Goal: Information Seeking & Learning: Get advice/opinions

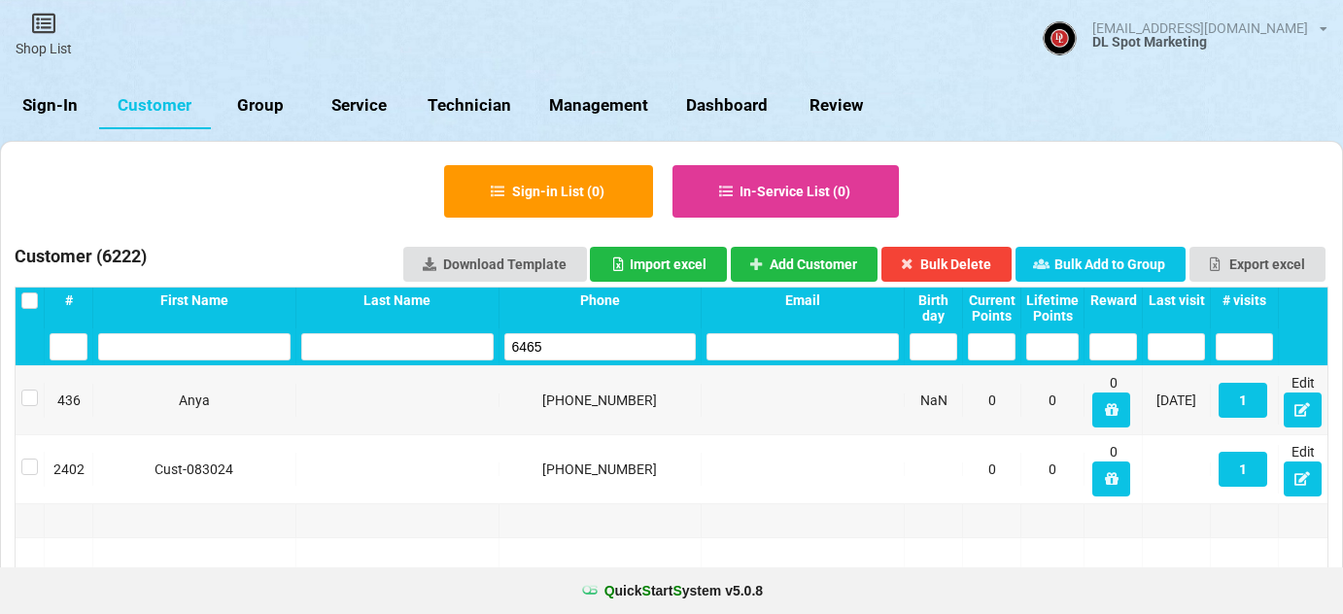
select select "25"
click at [62, 106] on link "Sign-In" at bounding box center [49, 106] width 99 height 47
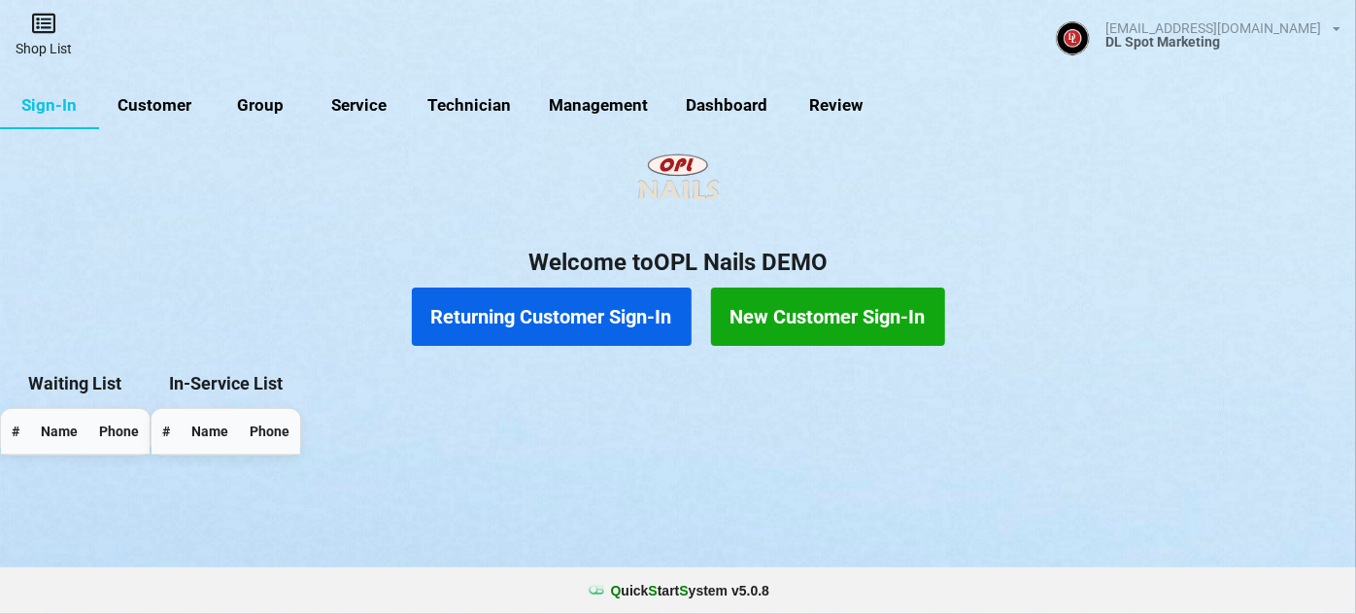
click at [46, 38] on link "Shop List" at bounding box center [43, 34] width 87 height 69
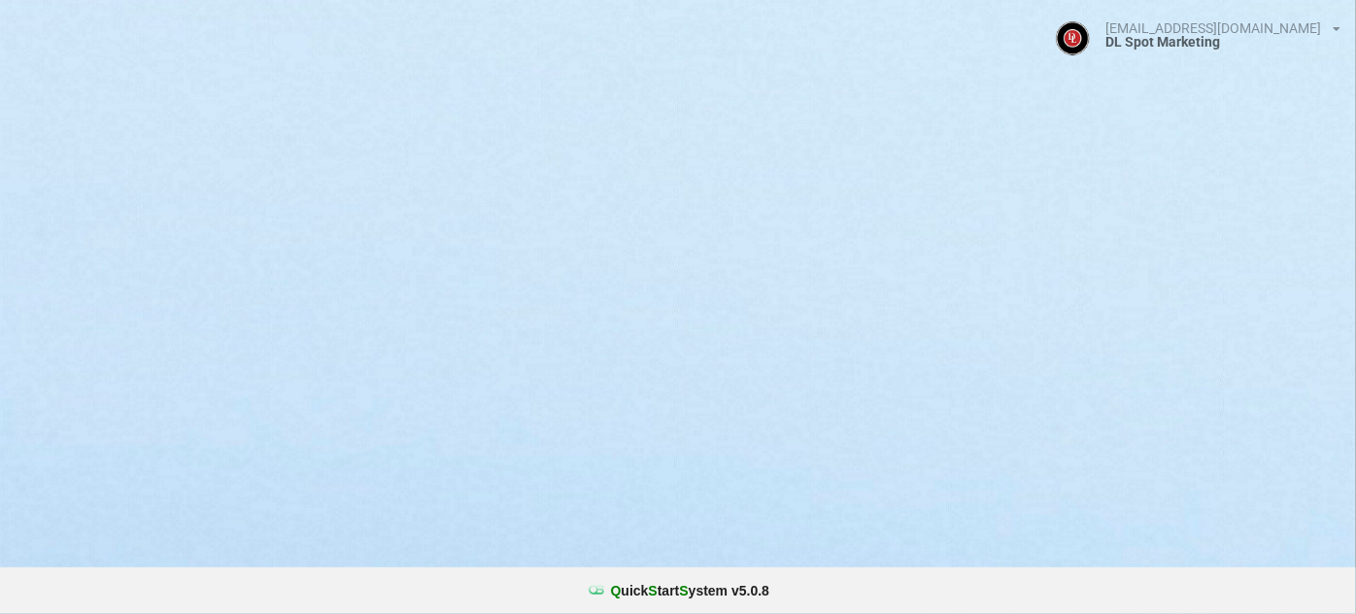
select select "25"
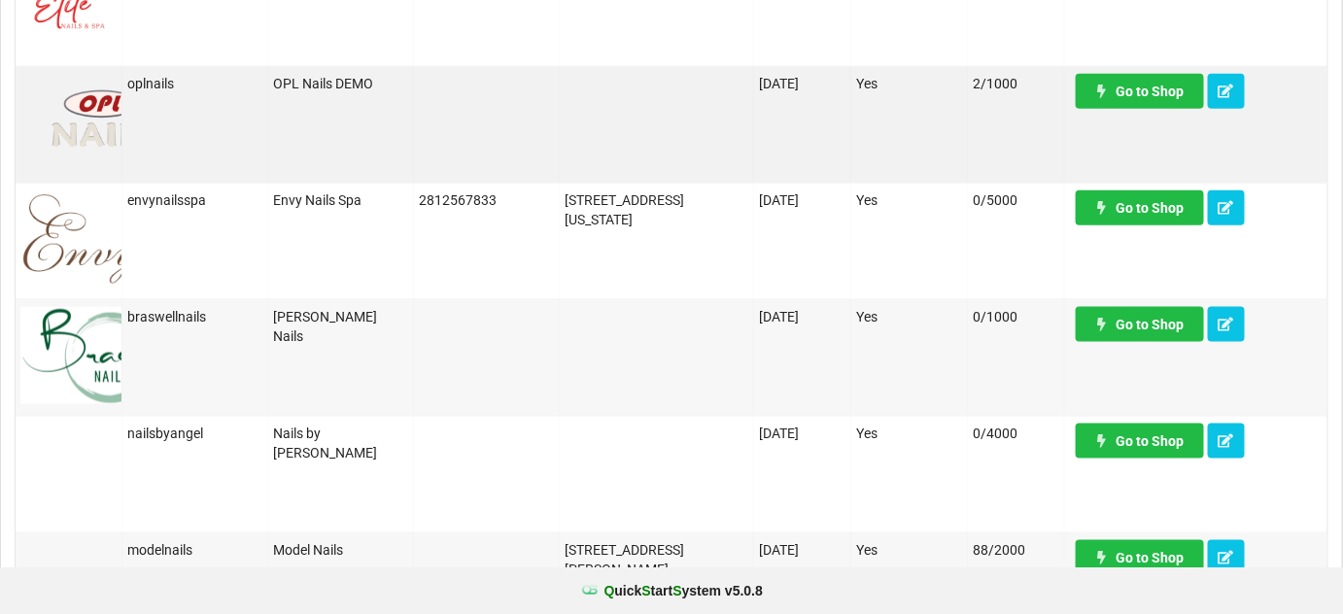
scroll to position [518, 0]
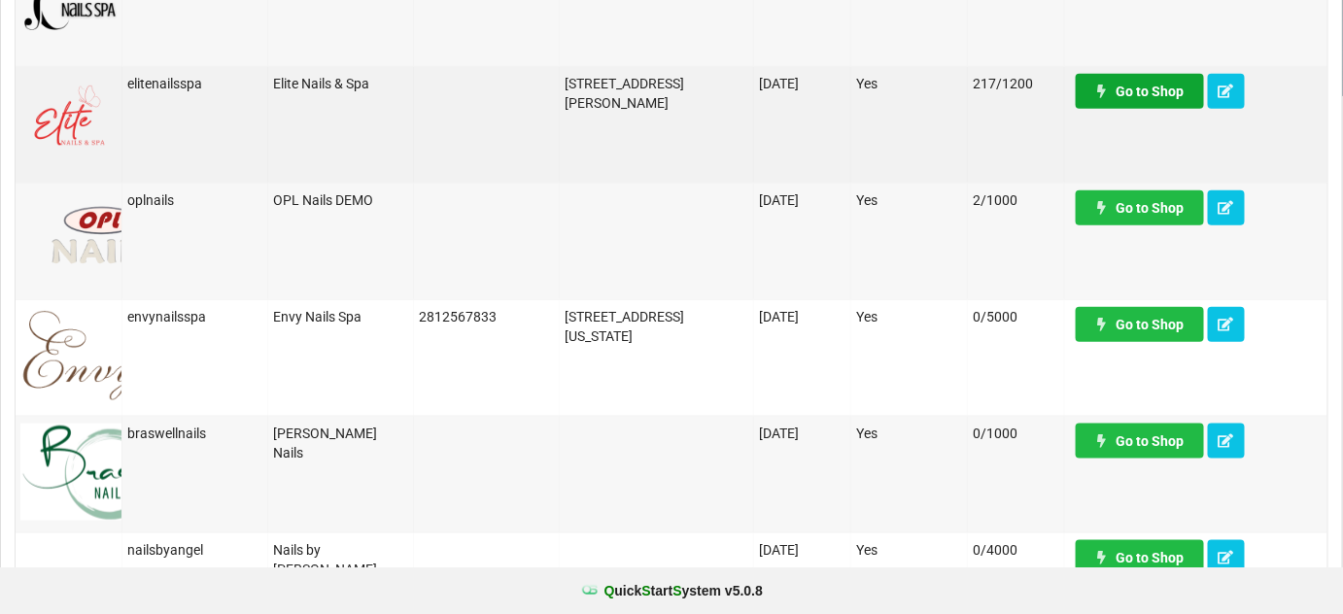
click at [1148, 93] on link "Go to Shop" at bounding box center [1139, 91] width 128 height 35
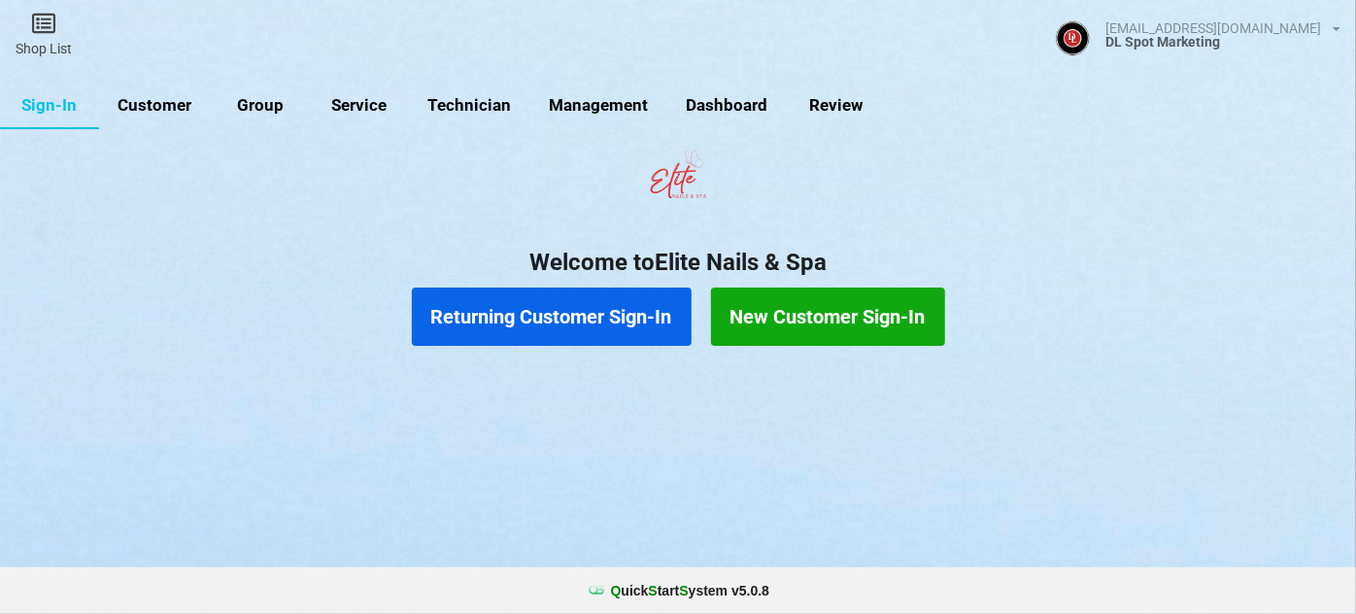
click at [160, 108] on link "Customer" at bounding box center [155, 106] width 112 height 47
select select "25"
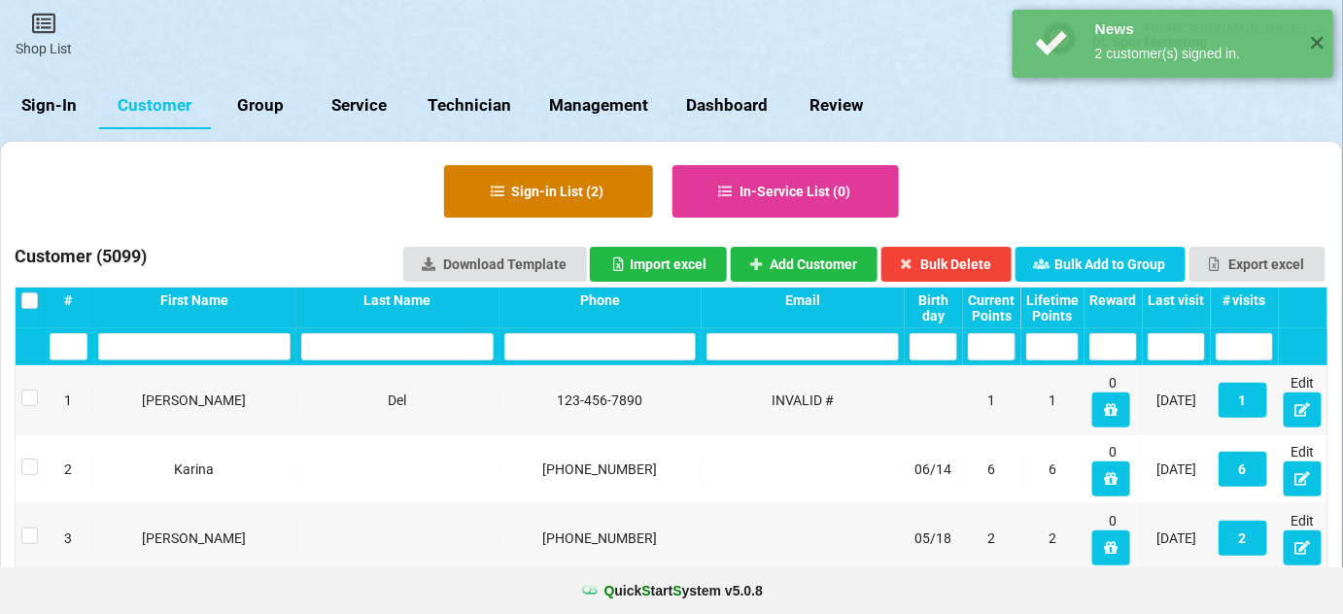
click at [571, 188] on button "Sign-in List ( 2 )" at bounding box center [548, 191] width 209 height 52
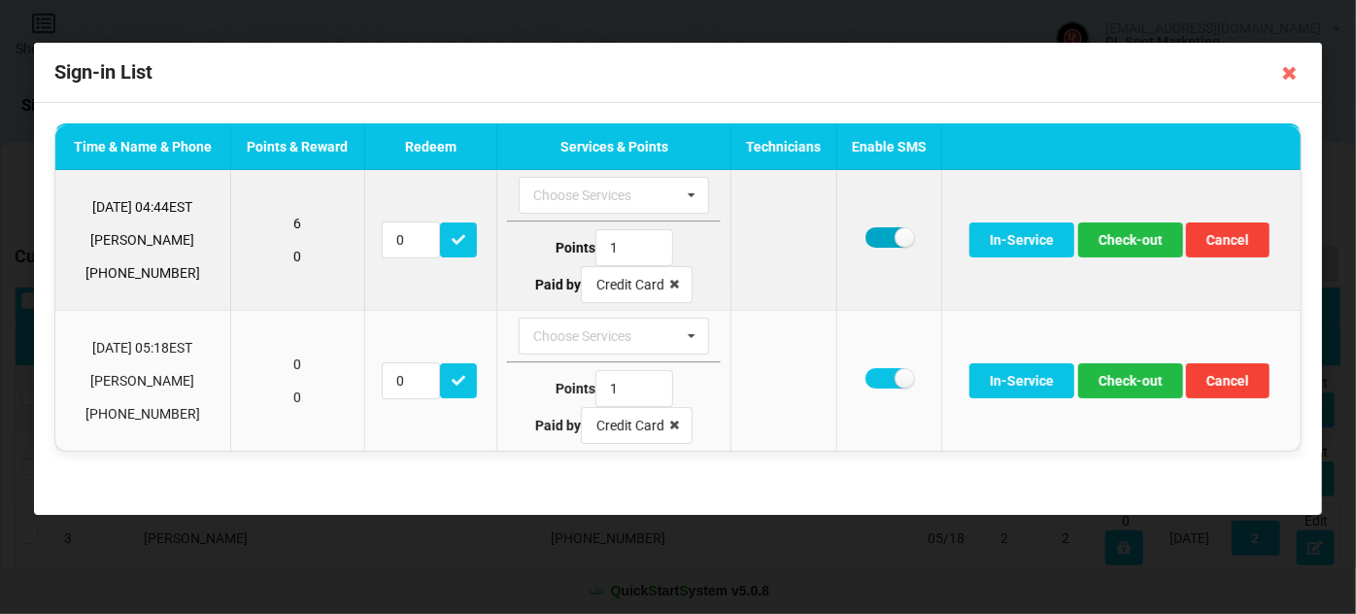
click at [886, 240] on label at bounding box center [890, 237] width 48 height 20
checkbox input "false"
click at [1109, 233] on button "Check-out" at bounding box center [1130, 239] width 105 height 35
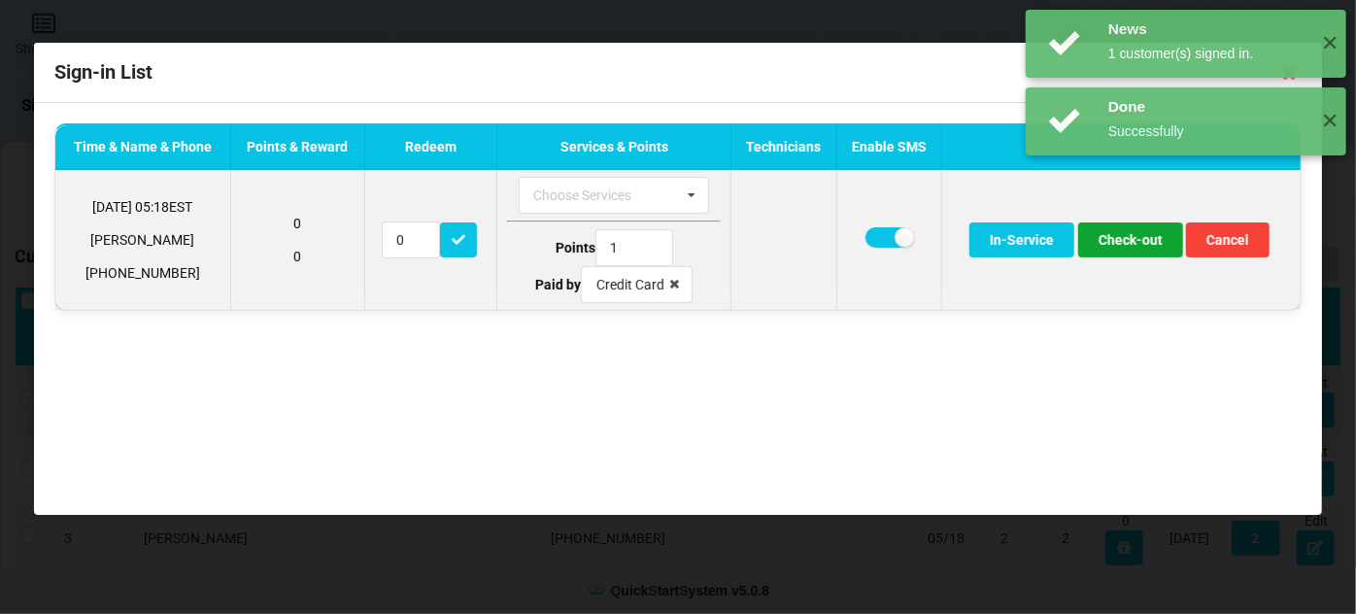
click at [1129, 237] on button "Check-out" at bounding box center [1130, 239] width 105 height 35
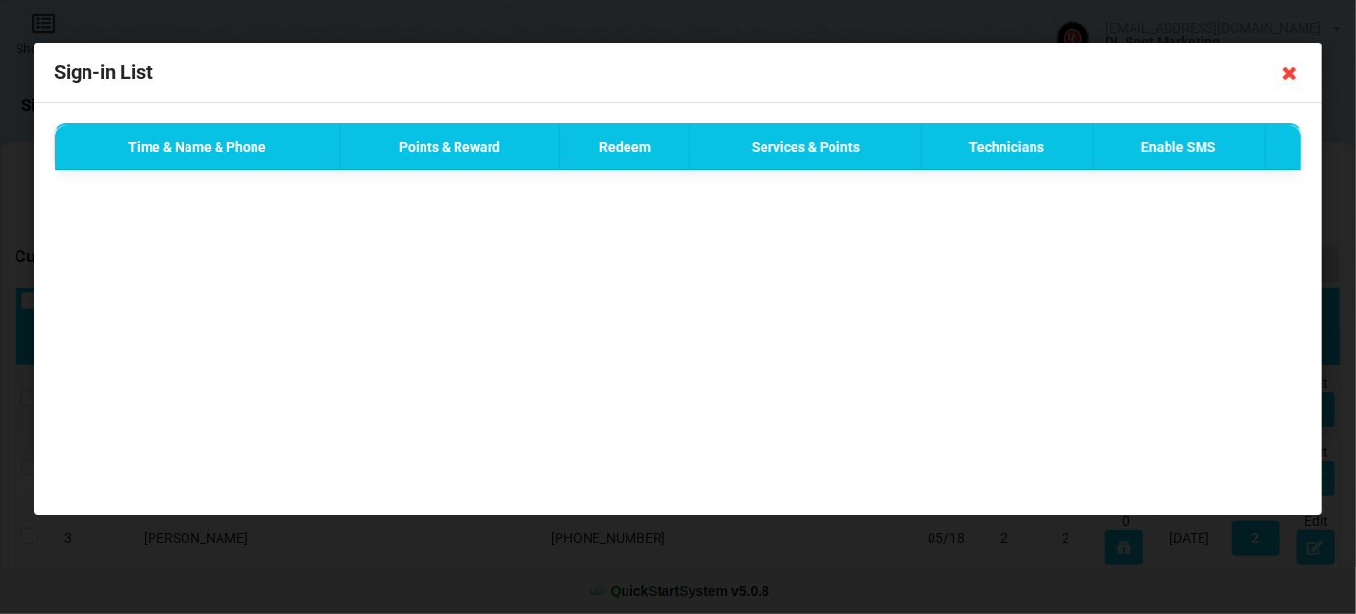
click at [1289, 74] on icon at bounding box center [1290, 72] width 31 height 31
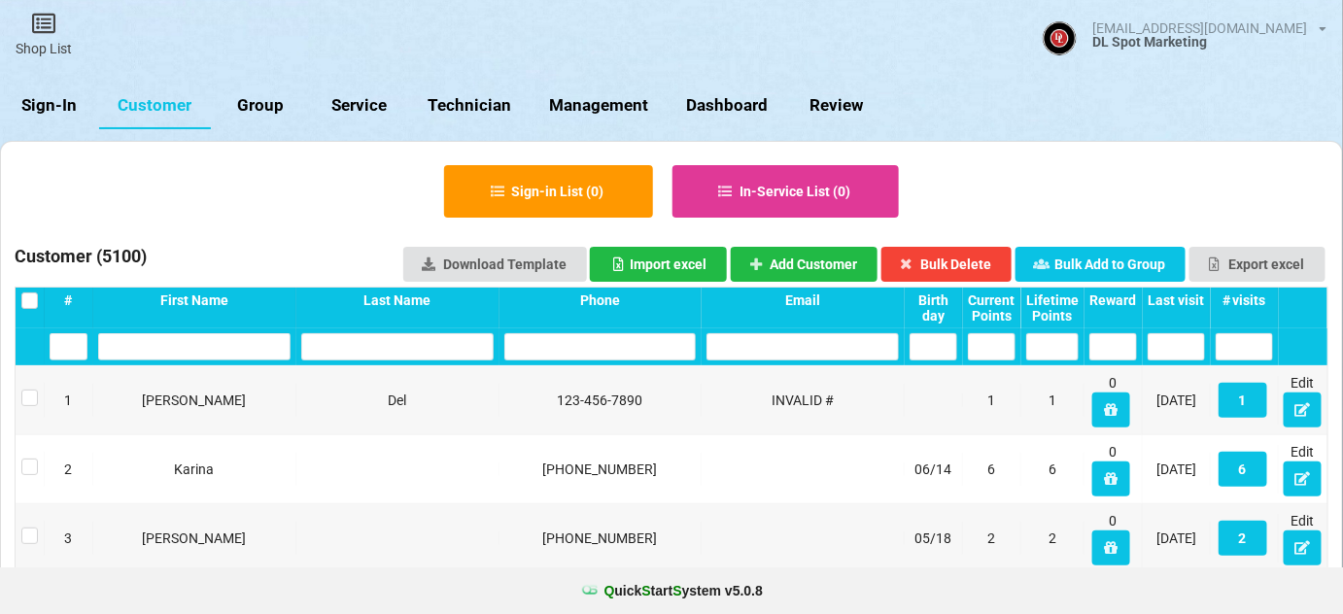
click at [64, 108] on link "Sign-In" at bounding box center [49, 106] width 99 height 47
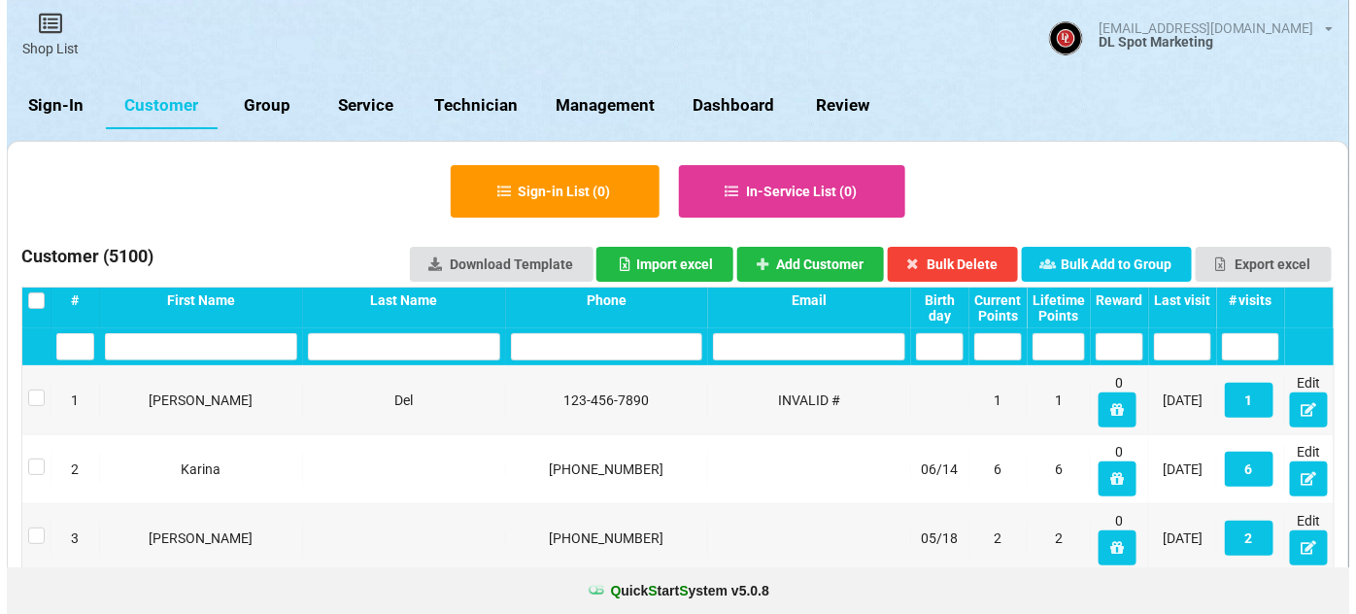
click at [45, 38] on link "Shop List" at bounding box center [43, 34] width 87 height 69
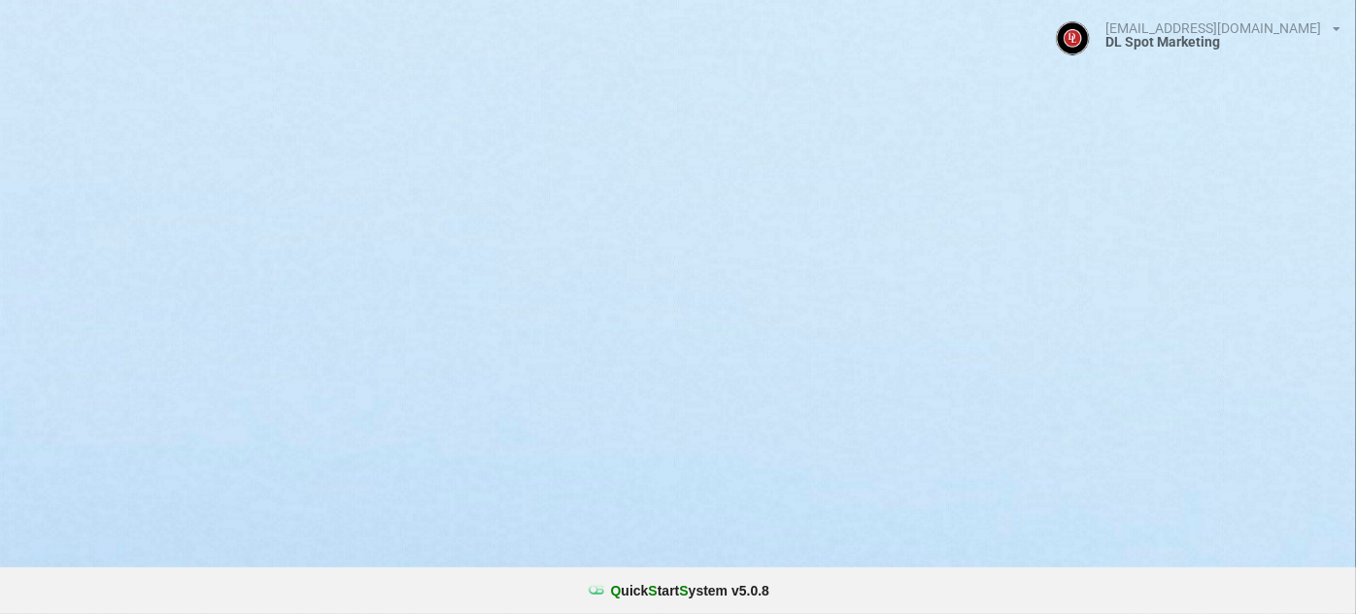
select select "25"
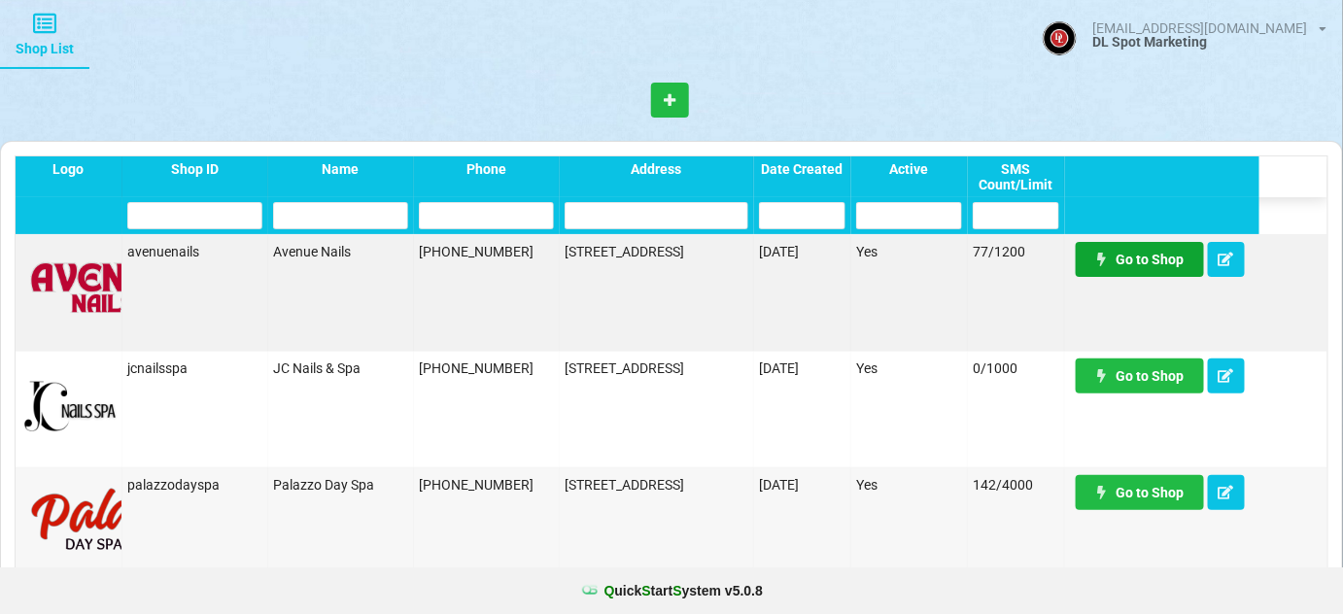
click at [1132, 260] on link "Go to Shop" at bounding box center [1139, 259] width 128 height 35
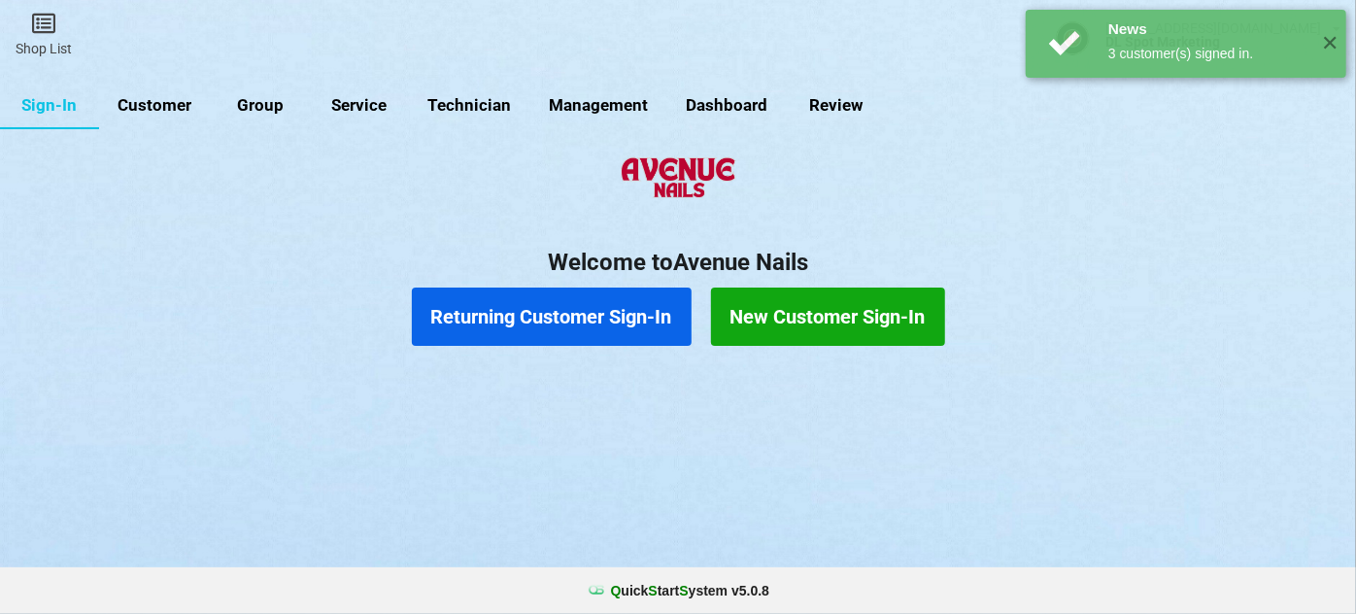
click at [157, 106] on link "Customer" at bounding box center [155, 106] width 112 height 47
select select "25"
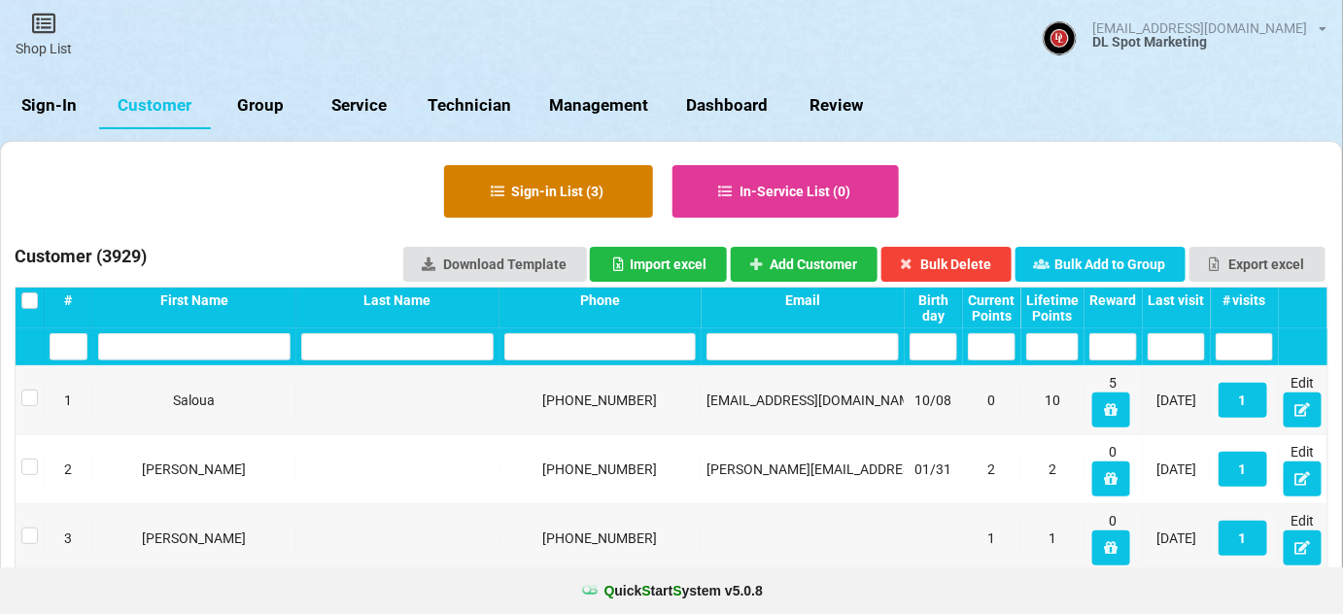
click at [523, 191] on button "Sign-in List ( 3 )" at bounding box center [548, 191] width 209 height 52
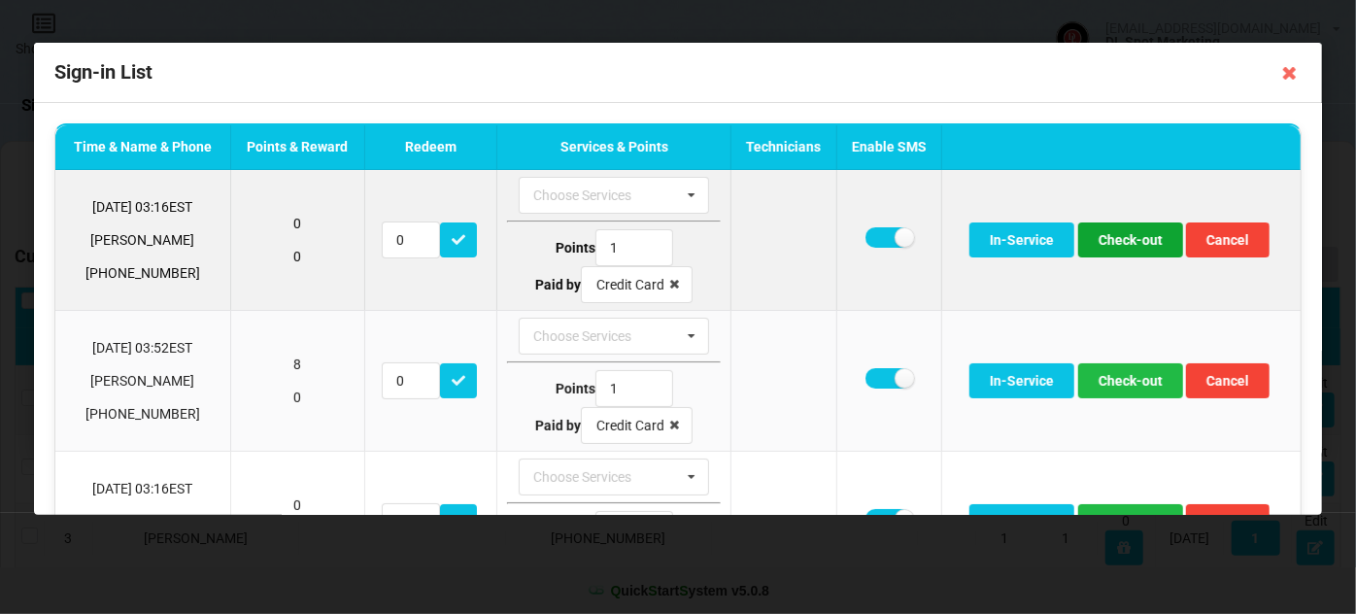
click at [1118, 240] on button "Check-out" at bounding box center [1130, 239] width 105 height 35
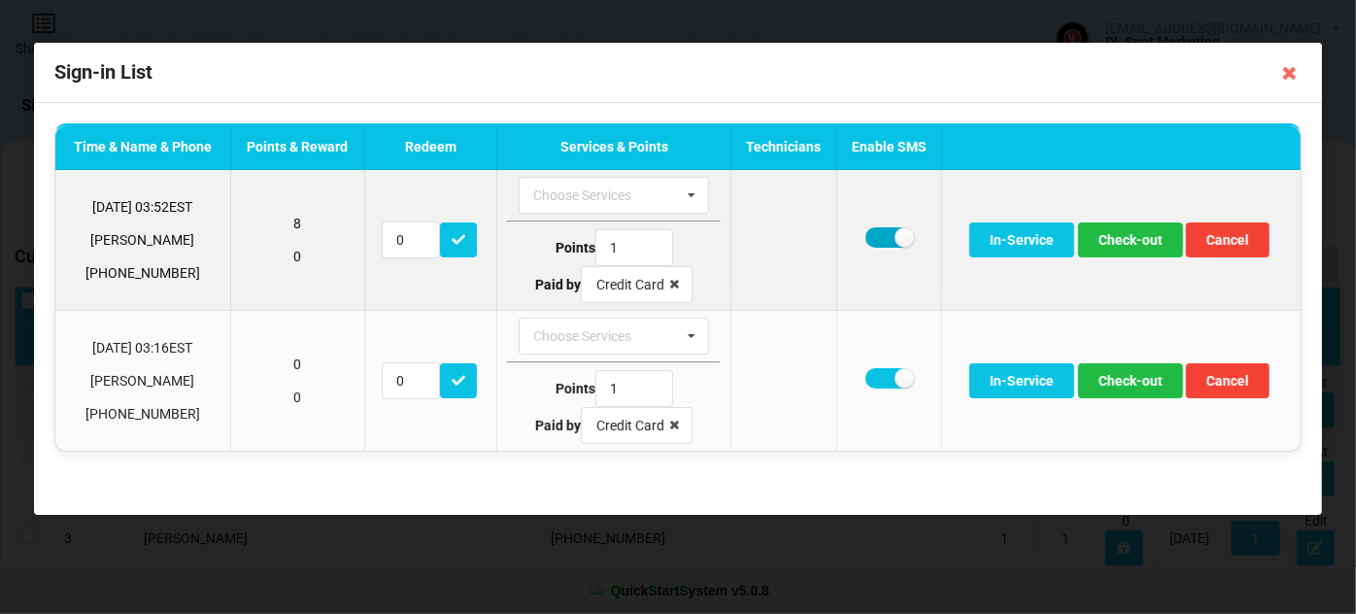
click at [883, 237] on label at bounding box center [890, 237] width 48 height 20
checkbox input "false"
click at [1137, 247] on button "Check-out" at bounding box center [1130, 239] width 105 height 35
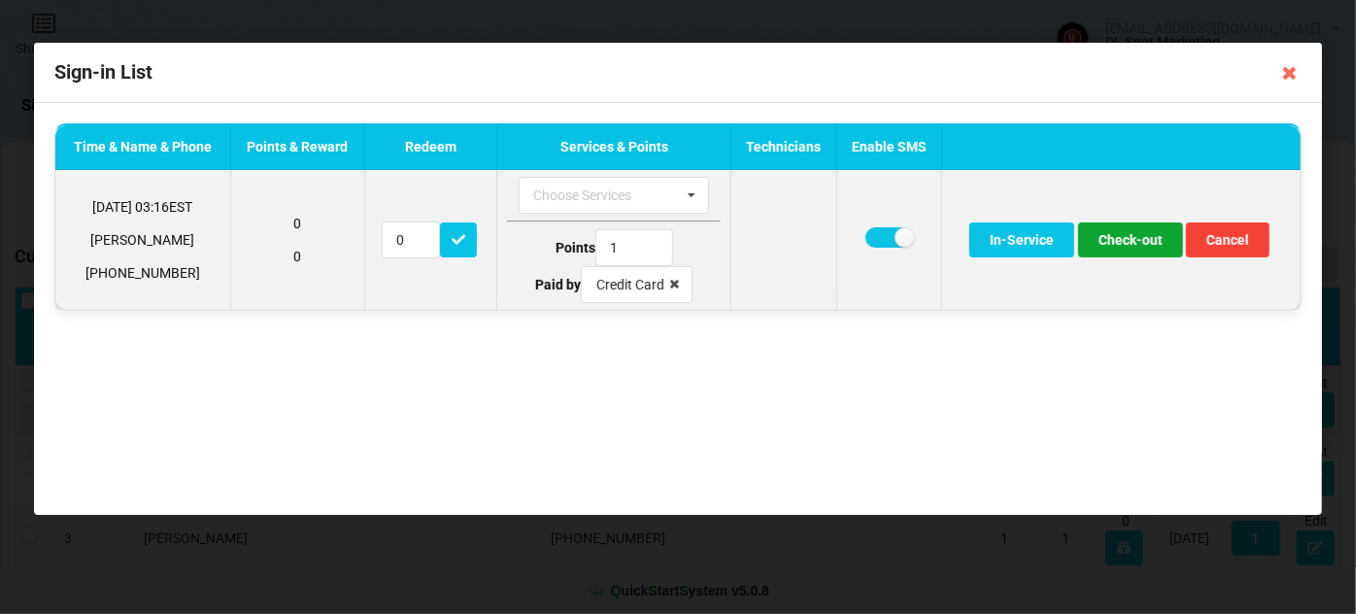
click at [1128, 243] on button "Check-out" at bounding box center [1130, 239] width 105 height 35
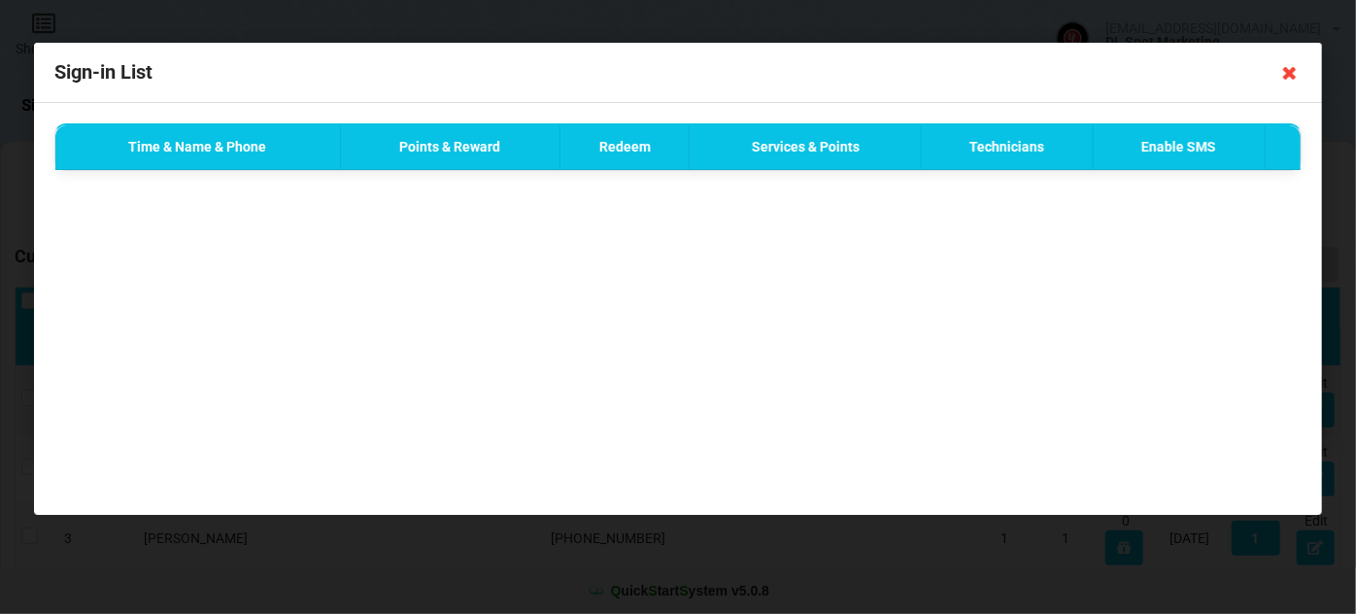
click at [1286, 69] on icon at bounding box center [1290, 72] width 31 height 31
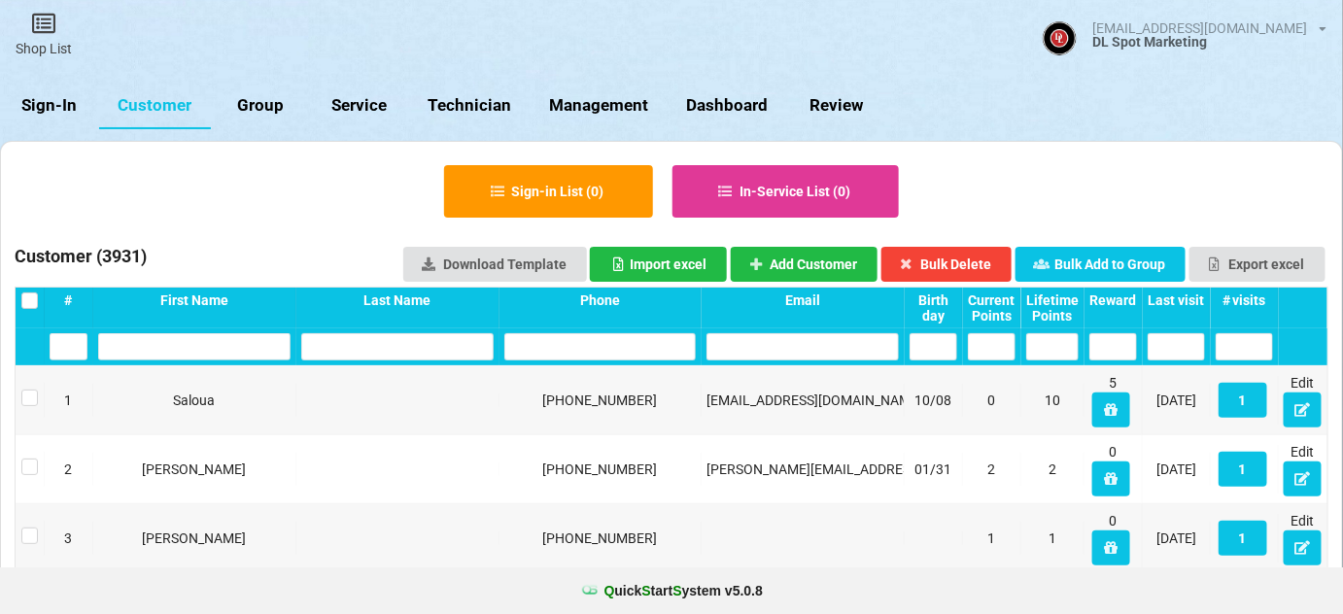
drag, startPoint x: 59, startPoint y: 105, endPoint x: 58, endPoint y: 82, distance: 23.3
click at [60, 103] on link "Sign-In" at bounding box center [49, 106] width 99 height 47
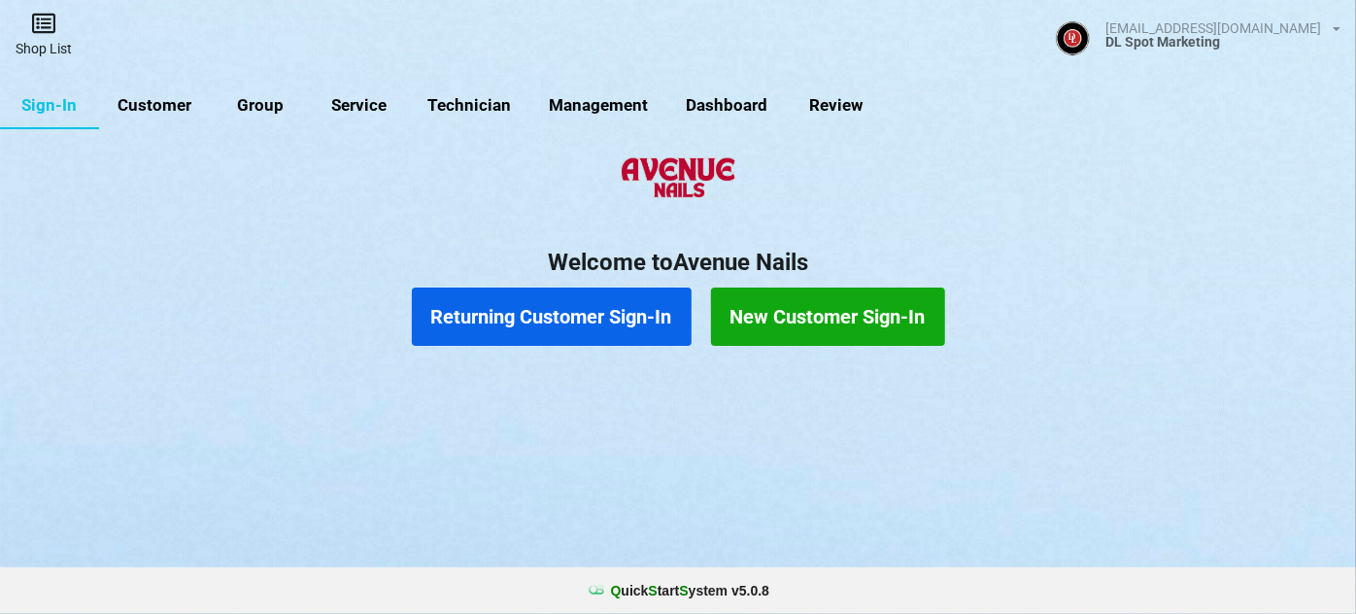
click at [46, 40] on link "Shop List" at bounding box center [43, 34] width 87 height 69
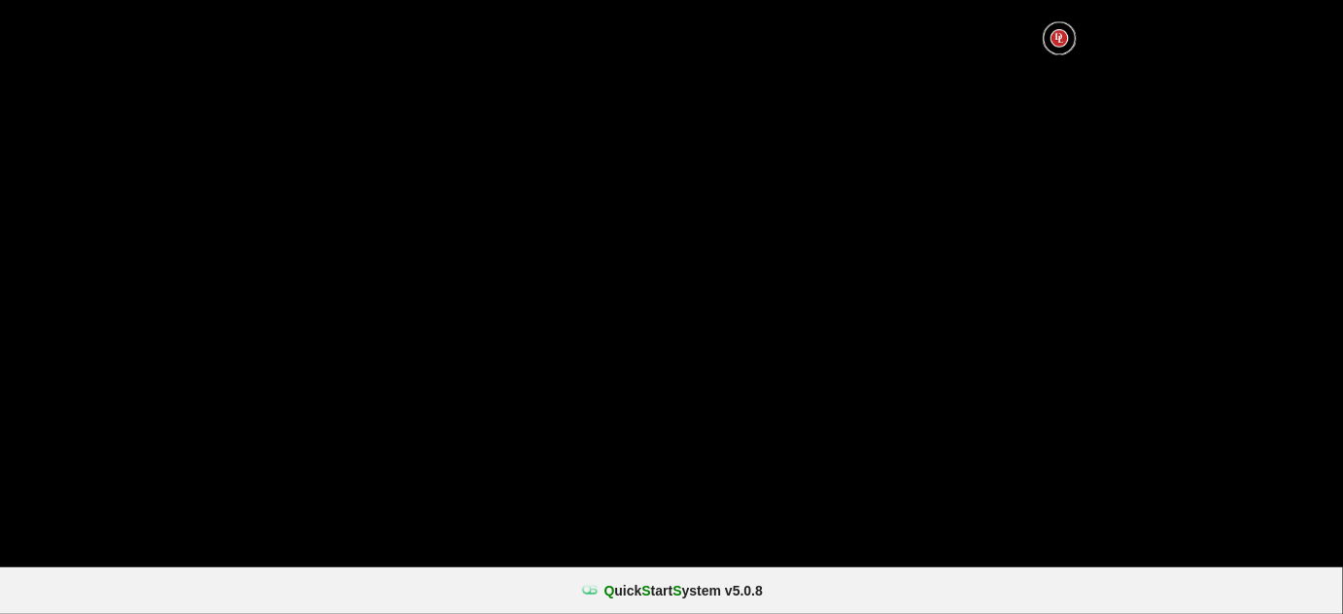
select select "25"
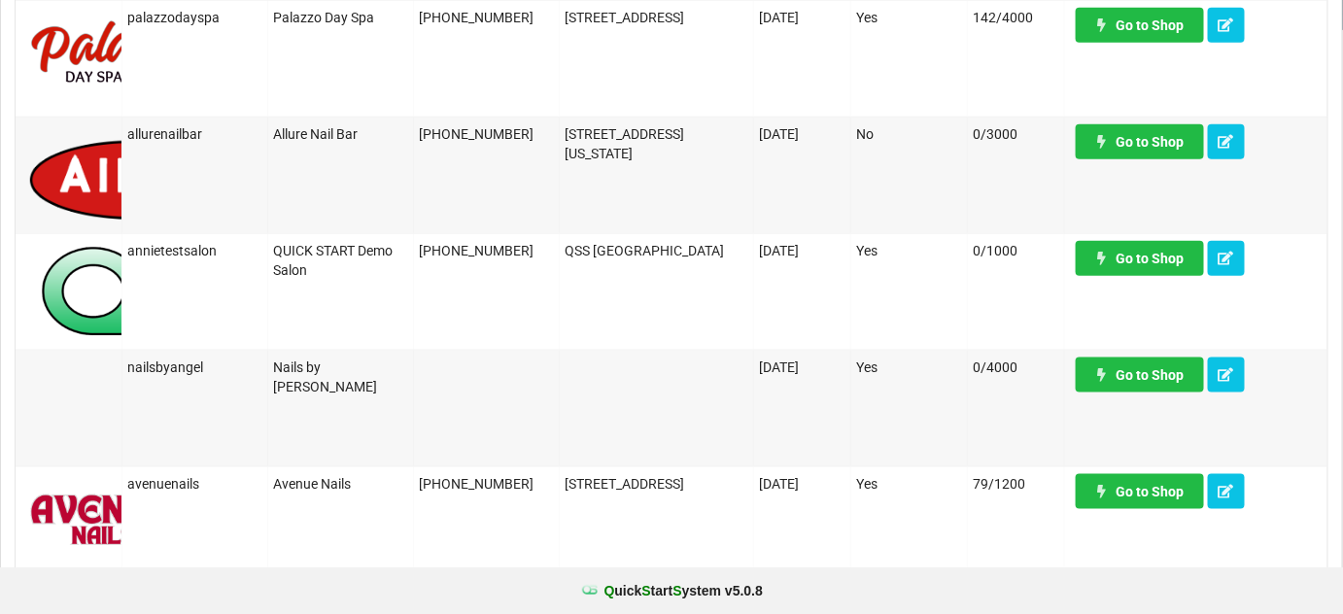
scroll to position [588, 0]
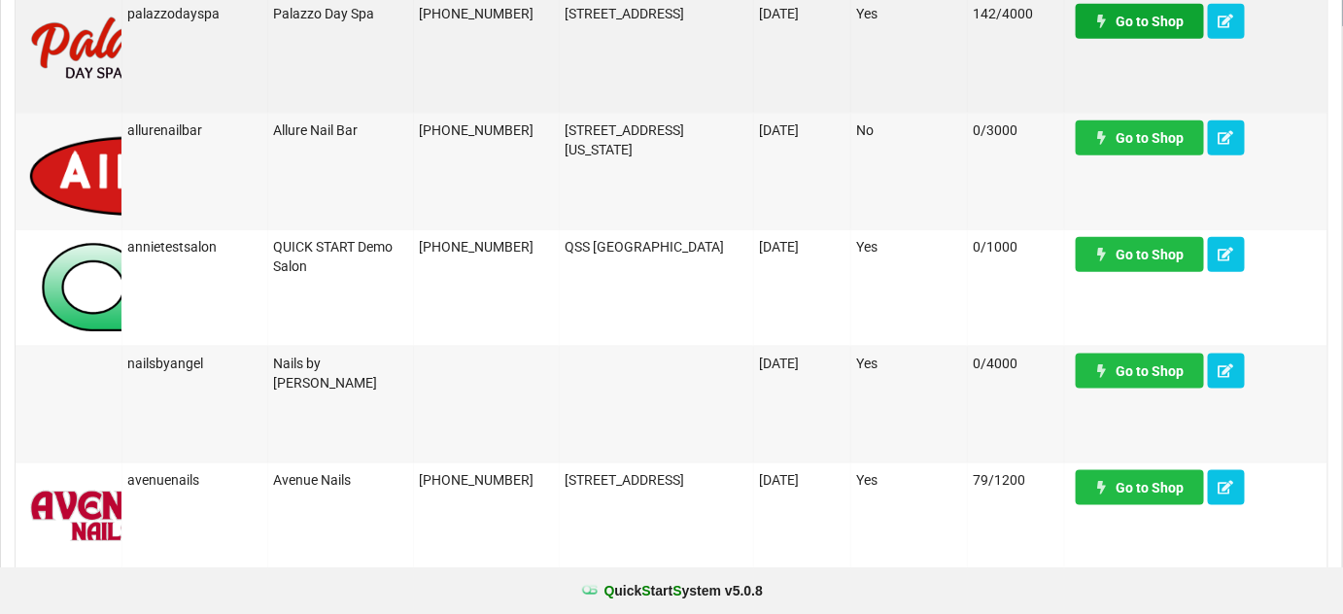
click at [1152, 12] on link "Go to Shop" at bounding box center [1139, 21] width 128 height 35
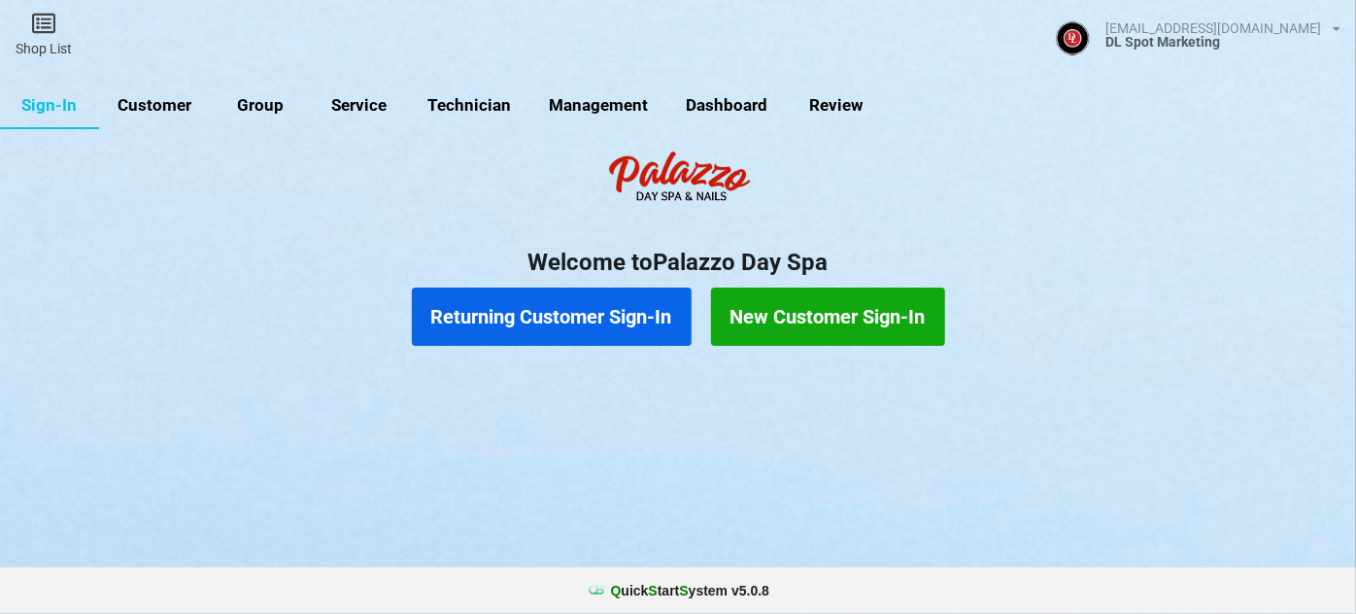
click at [165, 109] on link "Customer" at bounding box center [155, 106] width 112 height 47
select select "25"
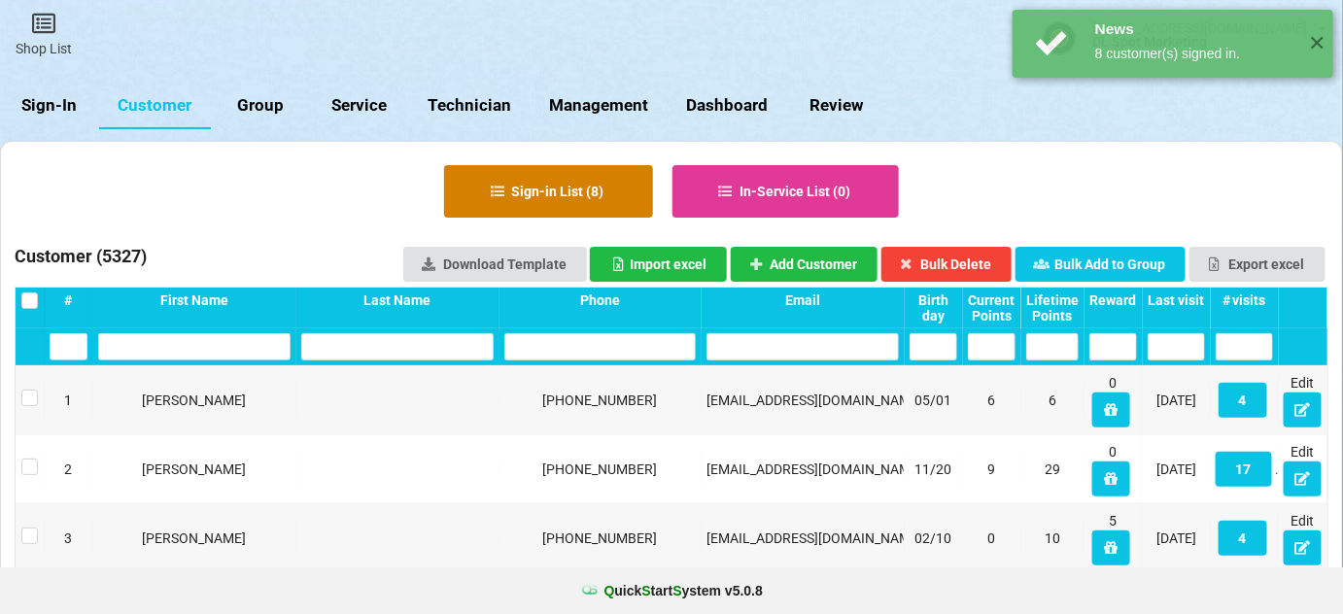
click at [566, 195] on button "Sign-in List ( 8 )" at bounding box center [548, 191] width 209 height 52
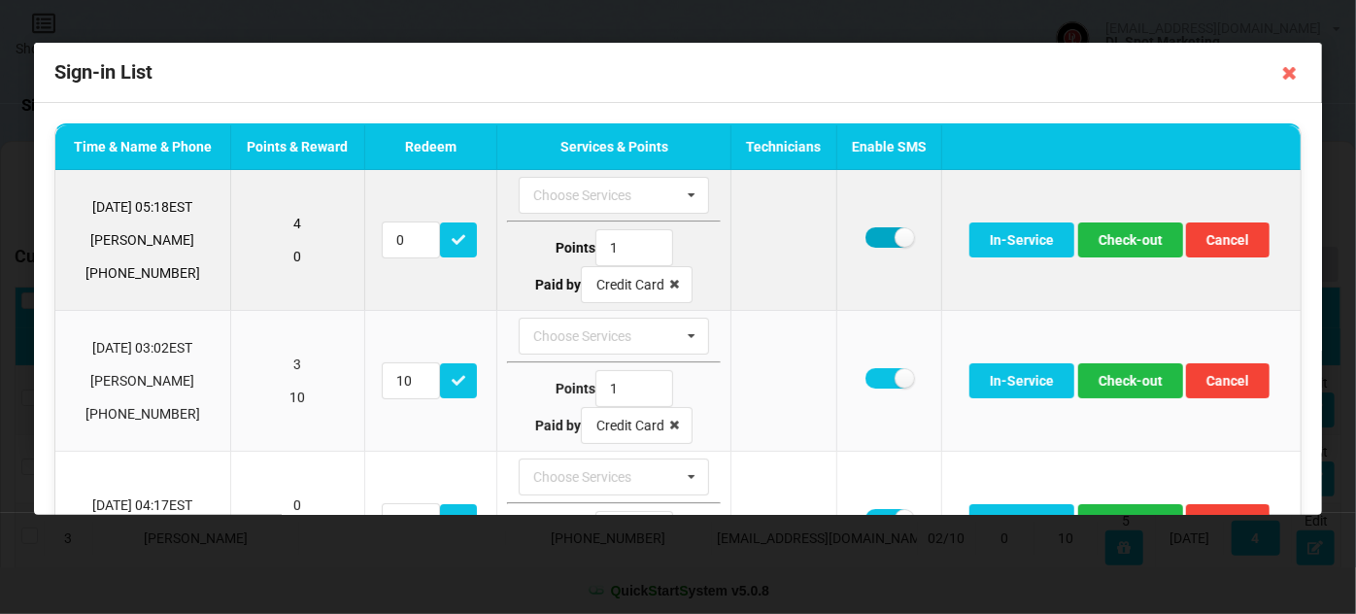
click at [878, 234] on label at bounding box center [890, 237] width 48 height 20
checkbox input "false"
click at [1122, 237] on button "Check-out" at bounding box center [1130, 239] width 105 height 35
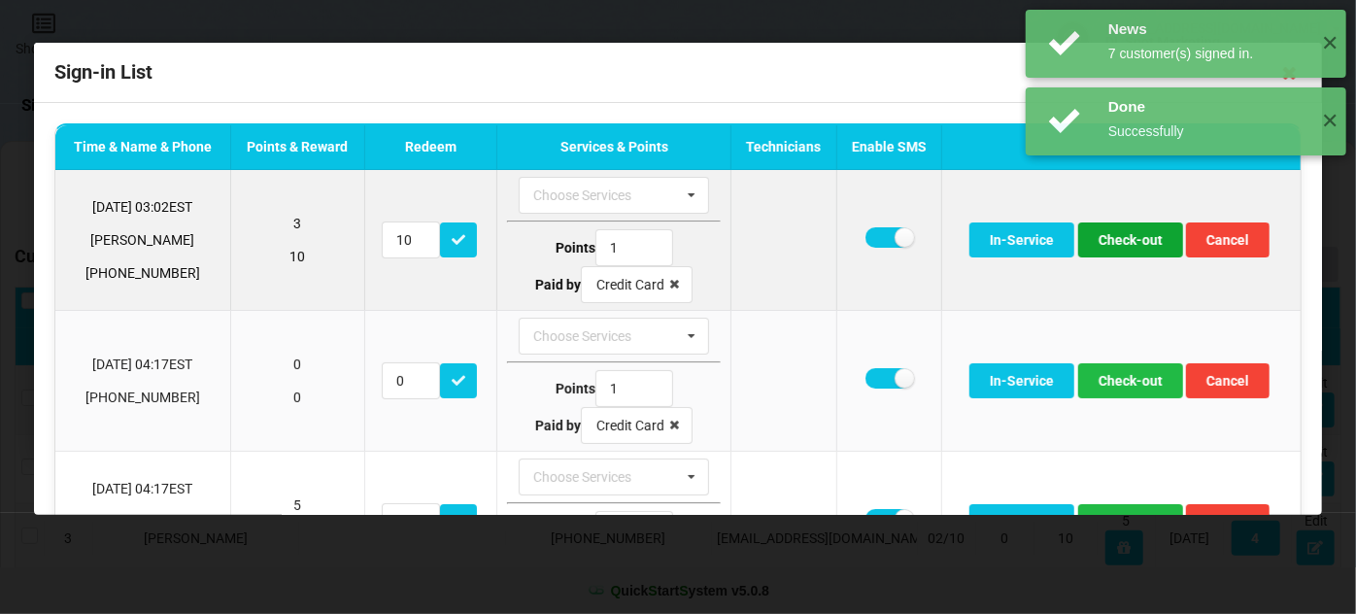
click at [1120, 238] on button "Check-out" at bounding box center [1130, 239] width 105 height 35
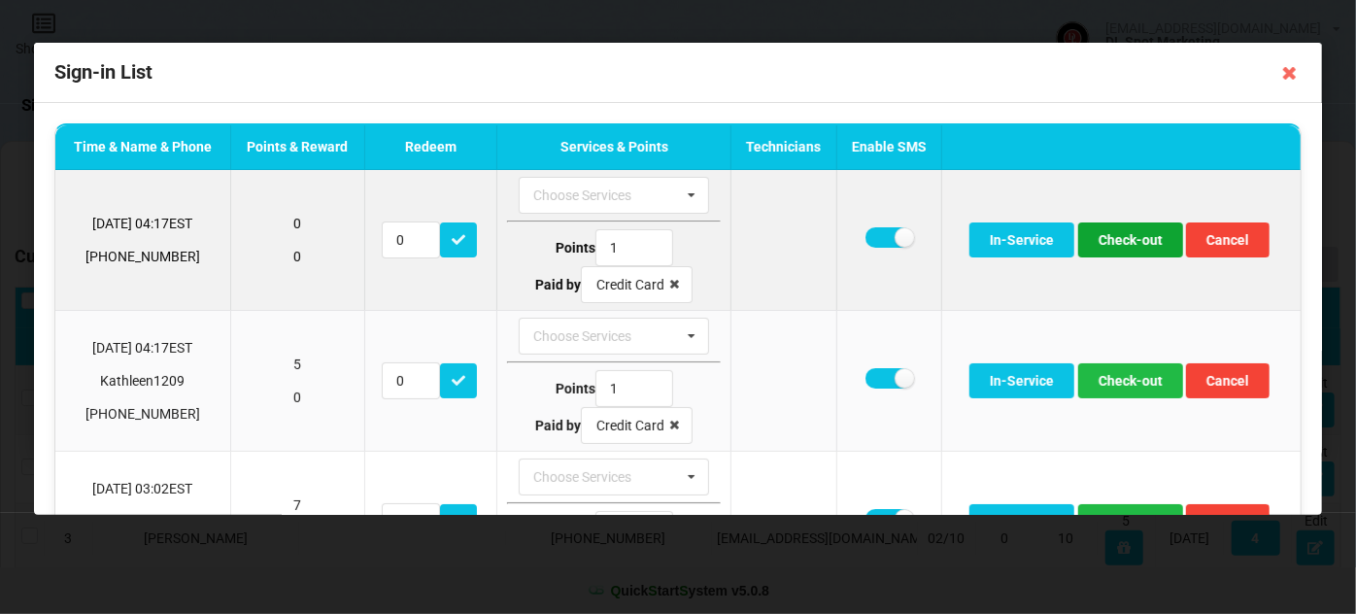
click at [1114, 245] on button "Check-out" at bounding box center [1130, 239] width 105 height 35
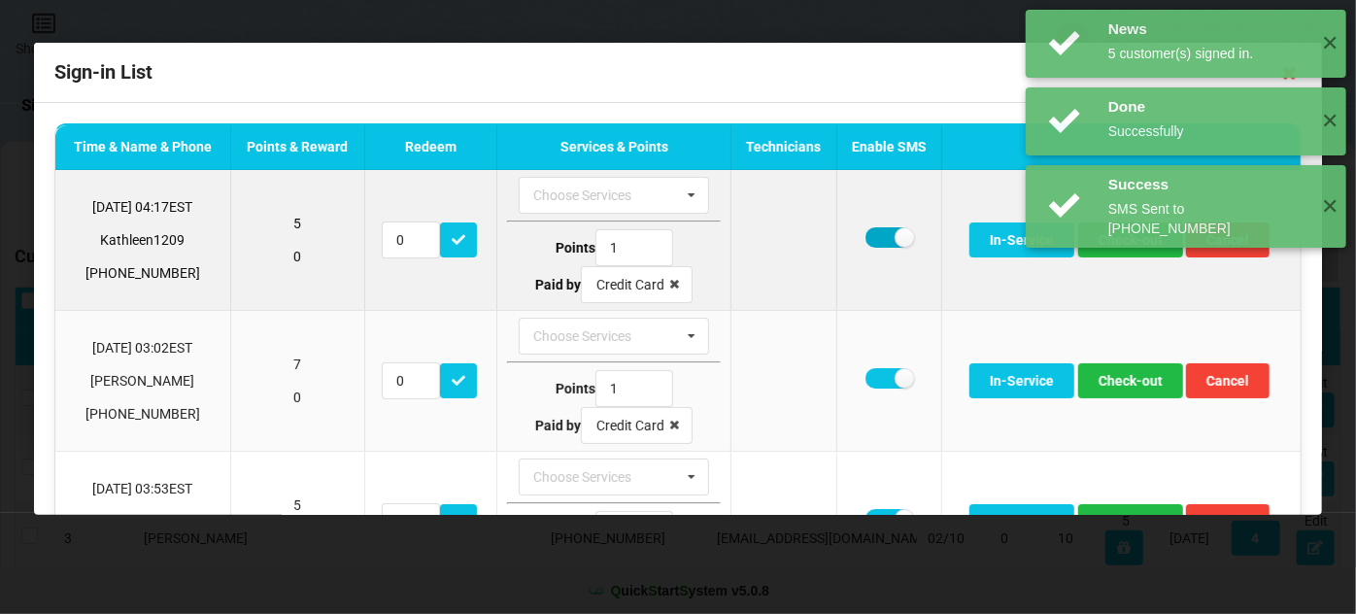
click at [878, 243] on label at bounding box center [890, 237] width 48 height 20
checkbox input "false"
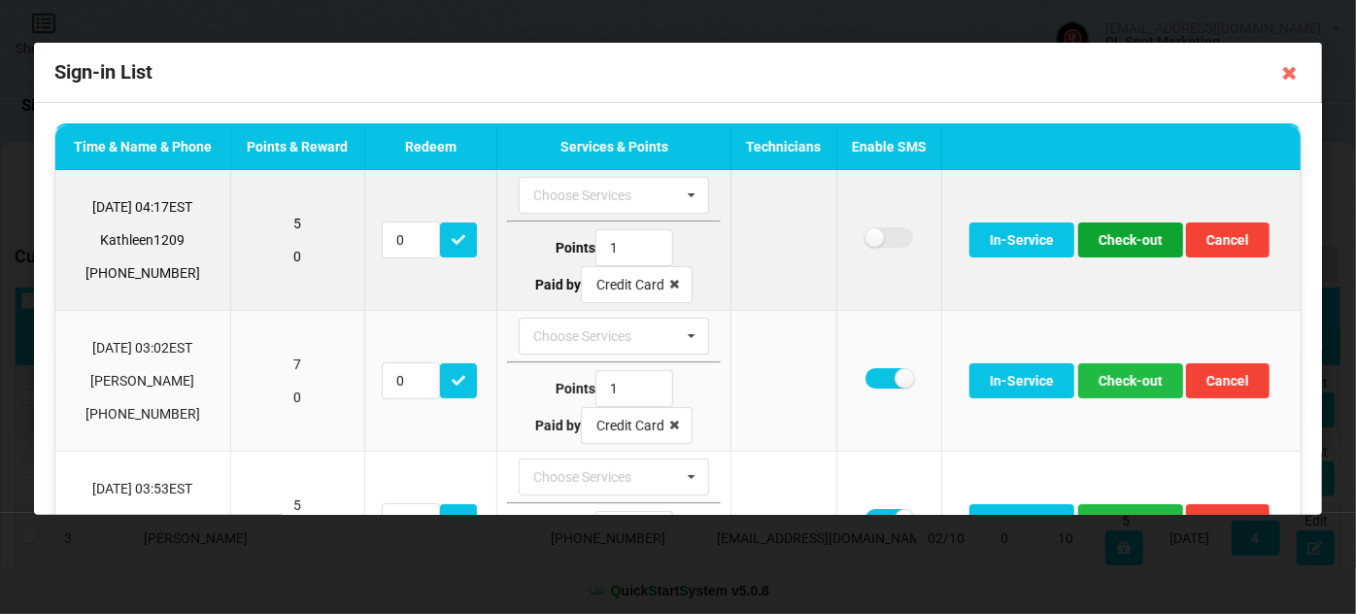
click at [1120, 243] on button "Check-out" at bounding box center [1130, 239] width 105 height 35
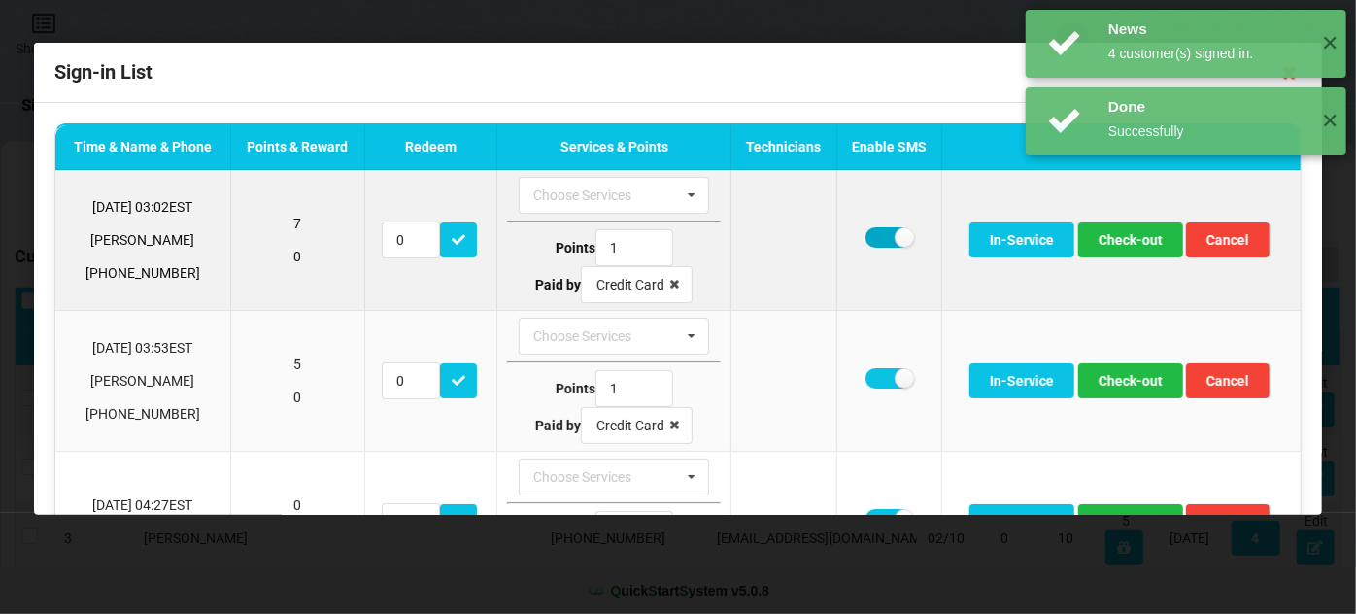
click at [877, 240] on label at bounding box center [890, 237] width 48 height 20
checkbox input "false"
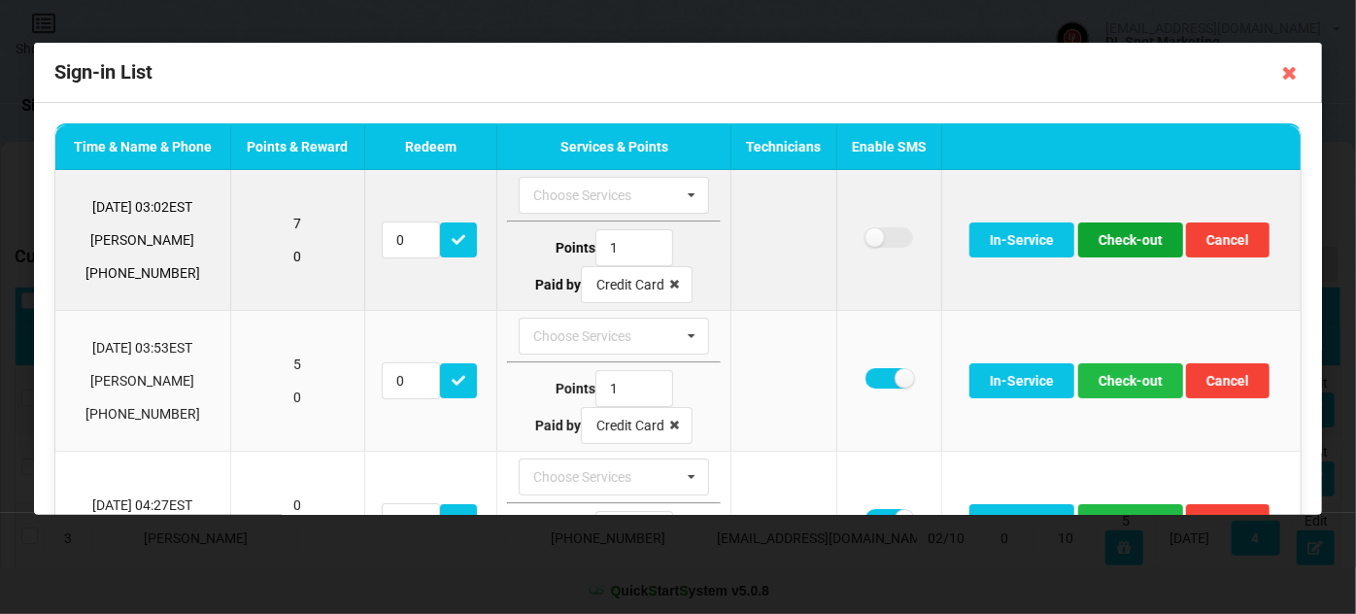
click at [1123, 245] on button "Check-out" at bounding box center [1130, 239] width 105 height 35
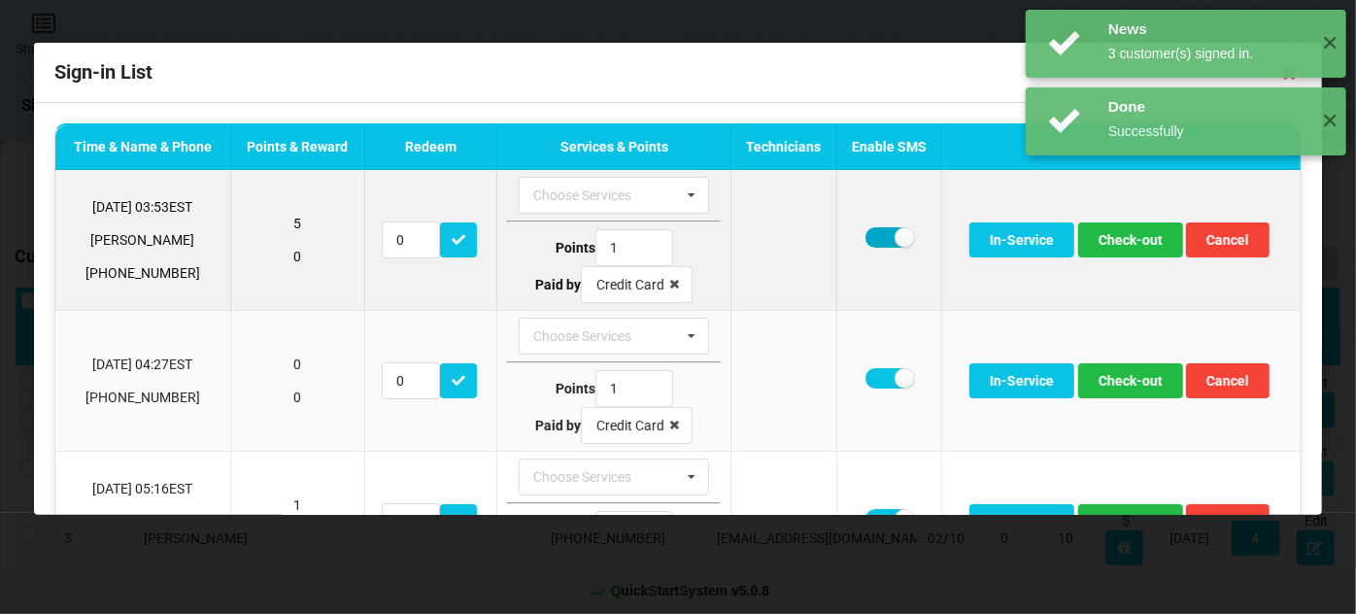
drag, startPoint x: 871, startPoint y: 235, endPoint x: 896, endPoint y: 237, distance: 24.4
click at [872, 235] on label at bounding box center [890, 237] width 48 height 20
checkbox input "false"
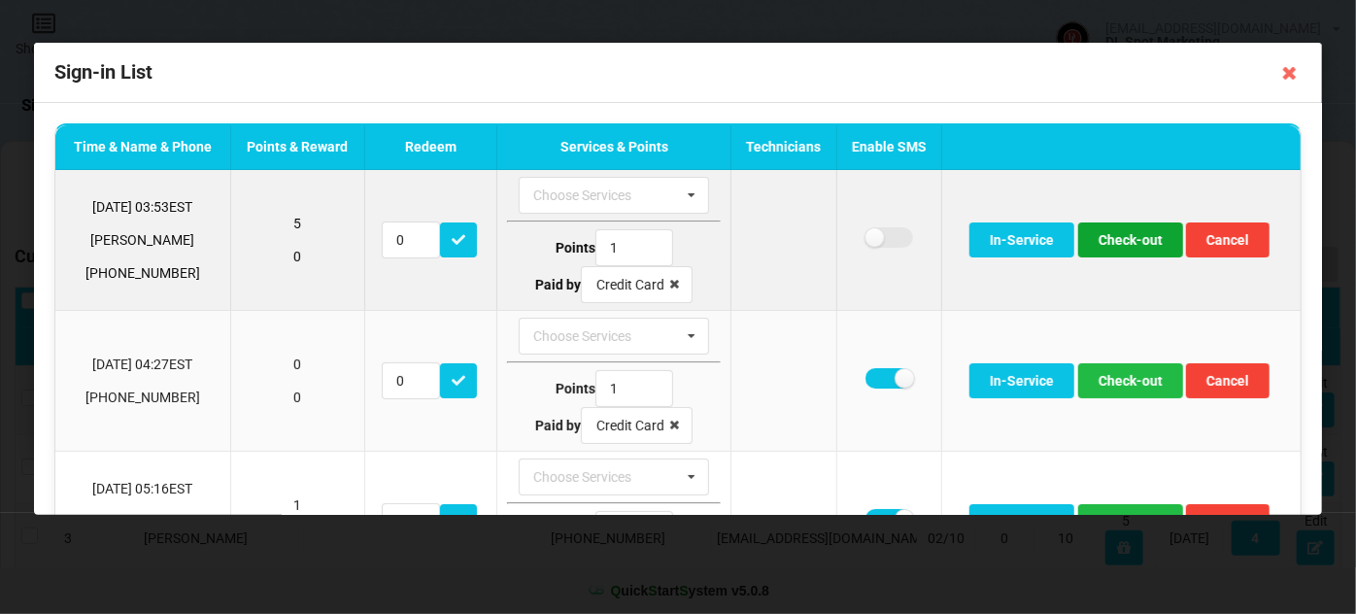
click at [1123, 243] on button "Check-out" at bounding box center [1130, 239] width 105 height 35
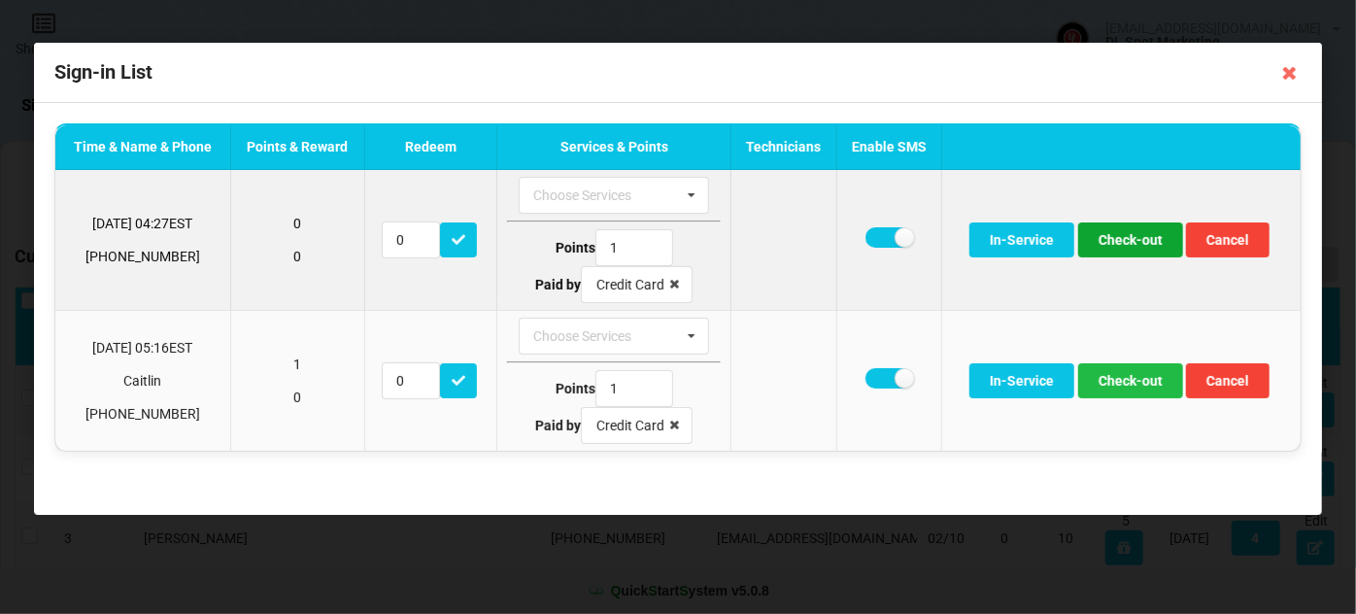
click at [1124, 245] on button "Check-out" at bounding box center [1130, 239] width 105 height 35
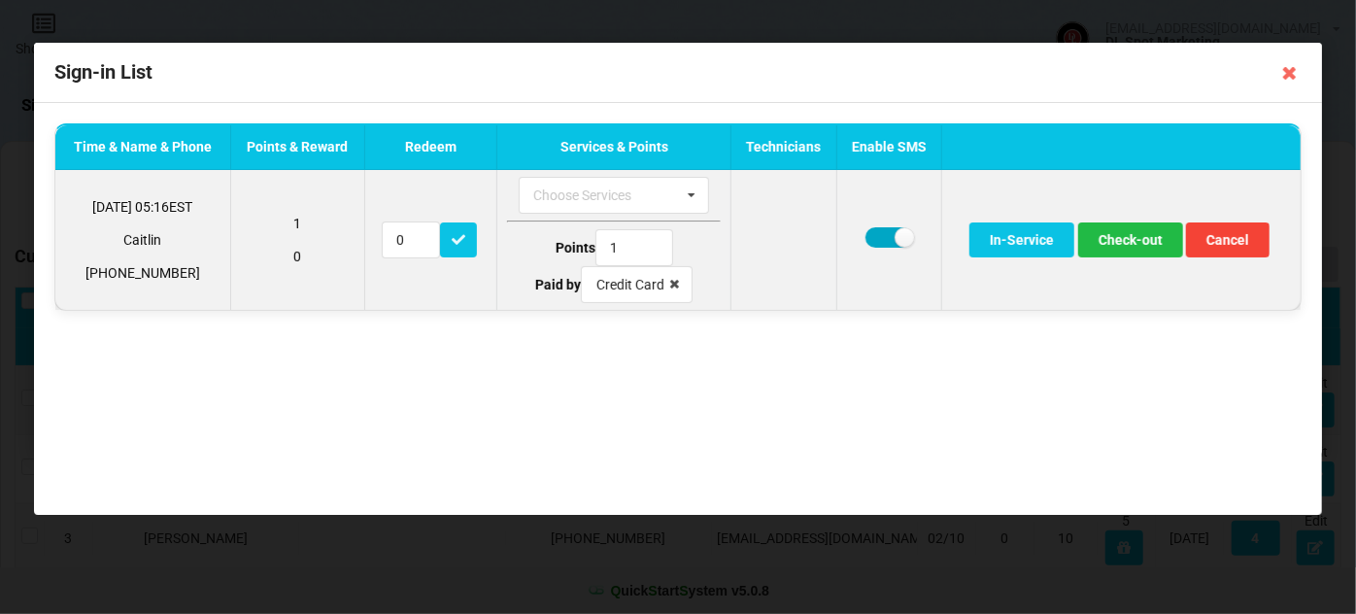
click at [881, 239] on label at bounding box center [890, 237] width 48 height 20
checkbox input "false"
click at [1141, 233] on button "Check-out" at bounding box center [1130, 239] width 105 height 35
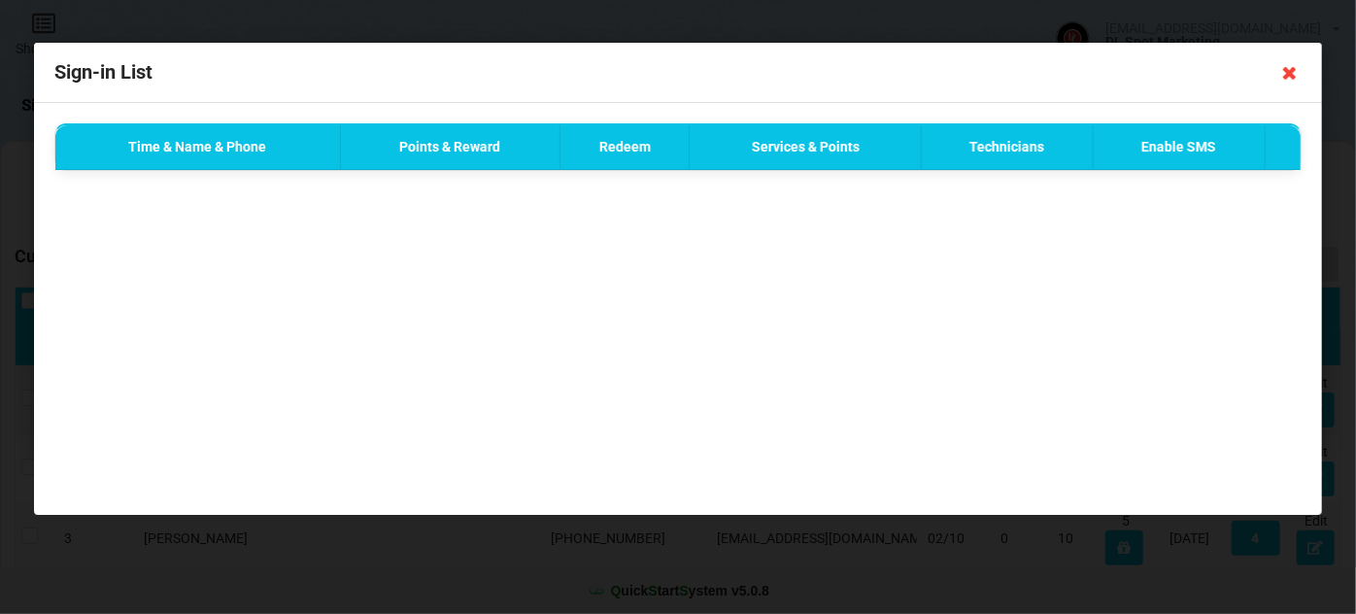
click at [1291, 74] on icon at bounding box center [1290, 72] width 31 height 31
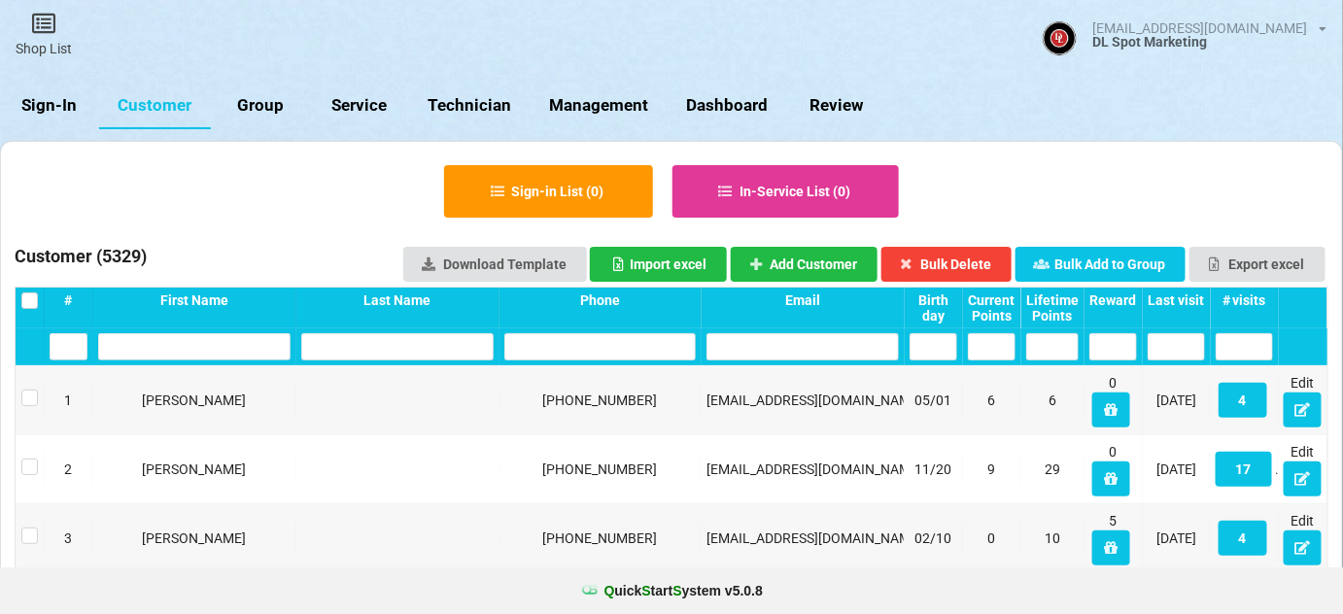
click at [39, 107] on link "Sign-In" at bounding box center [49, 106] width 99 height 47
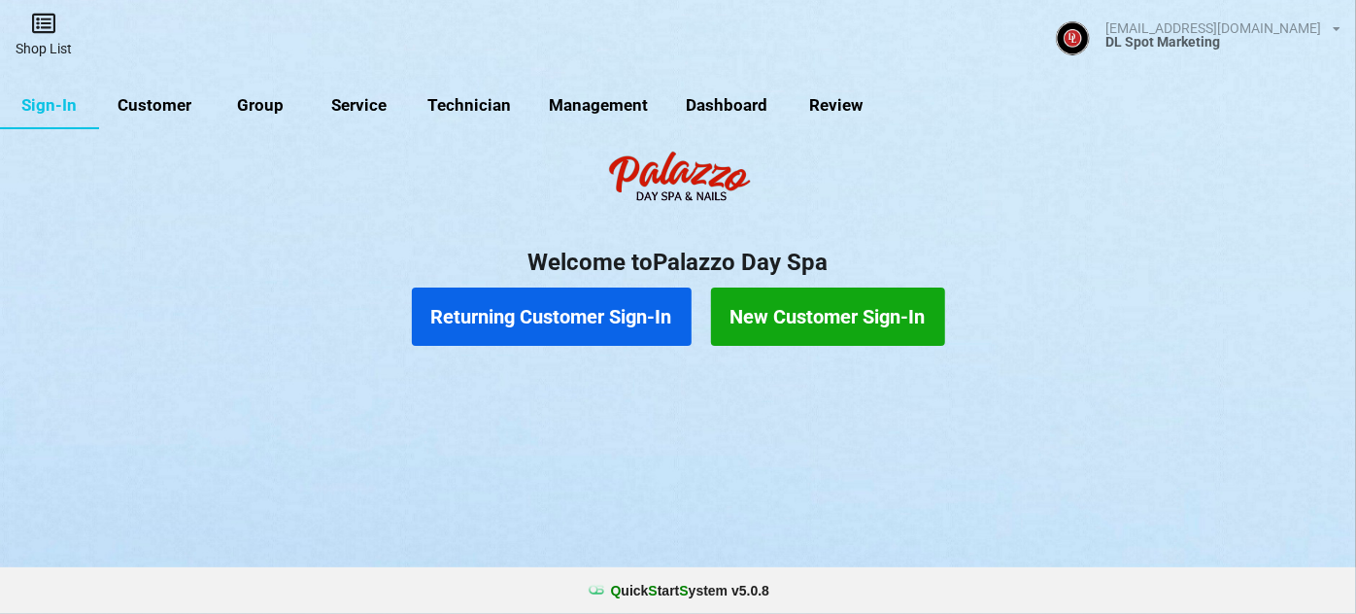
click at [45, 35] on link "Shop List" at bounding box center [43, 34] width 87 height 69
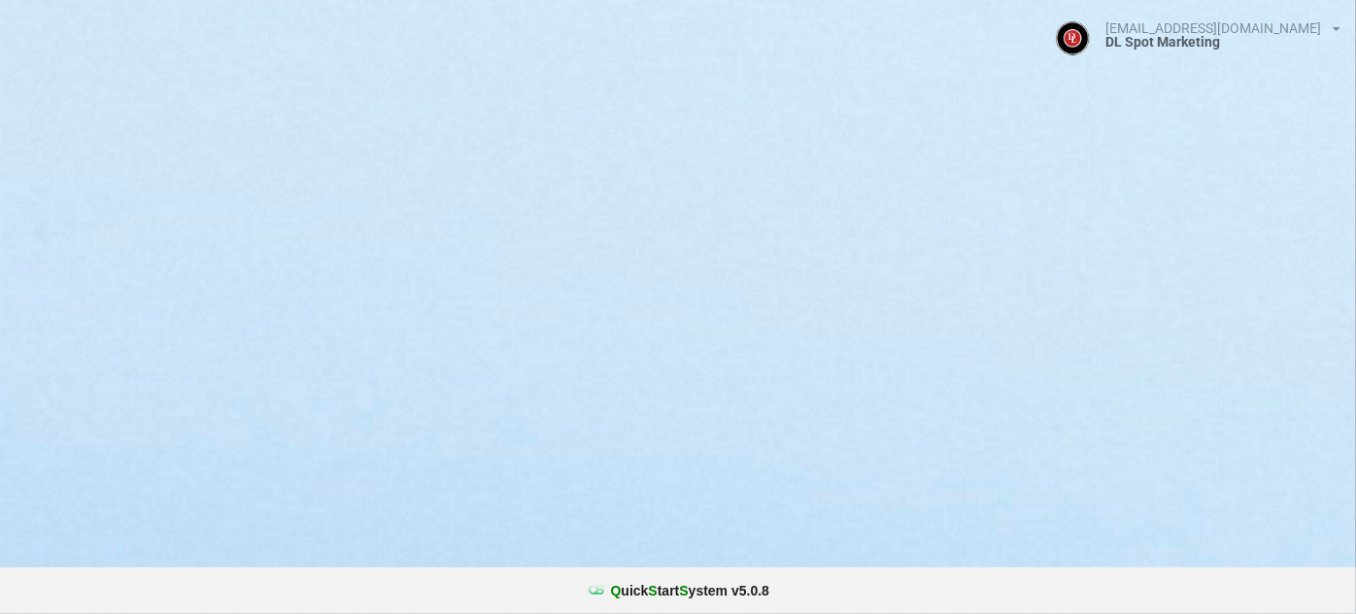
select select "25"
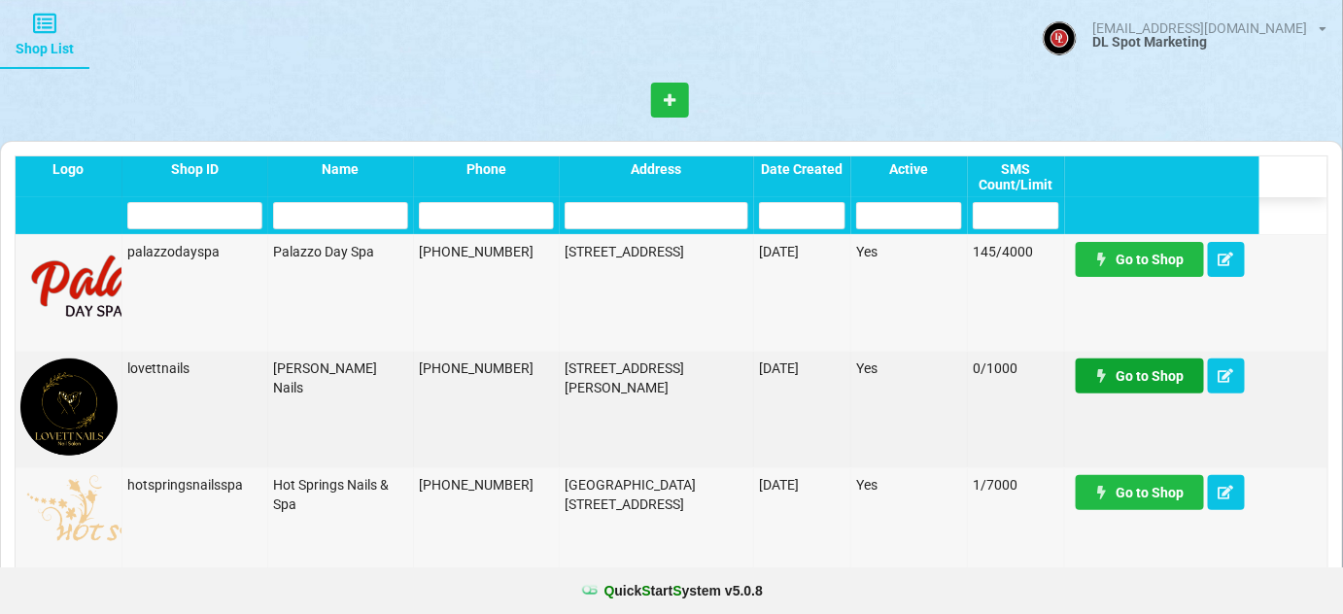
click at [1162, 377] on link "Go to Shop" at bounding box center [1139, 375] width 128 height 35
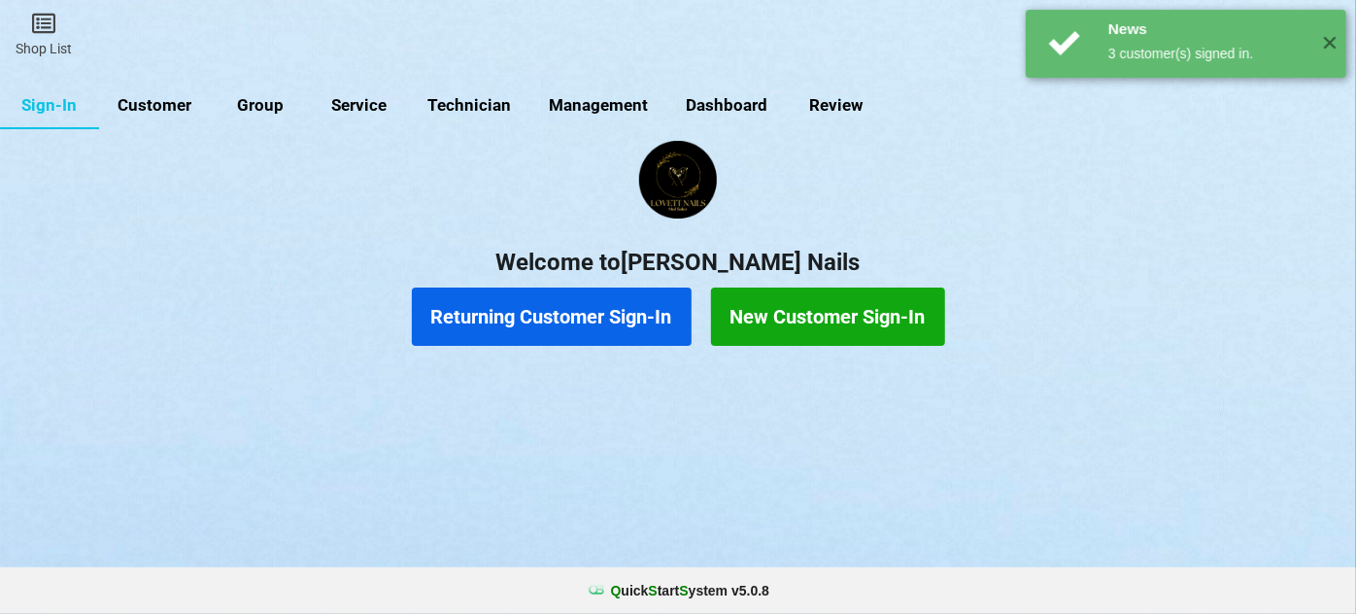
click at [164, 105] on link "Customer" at bounding box center [155, 106] width 112 height 47
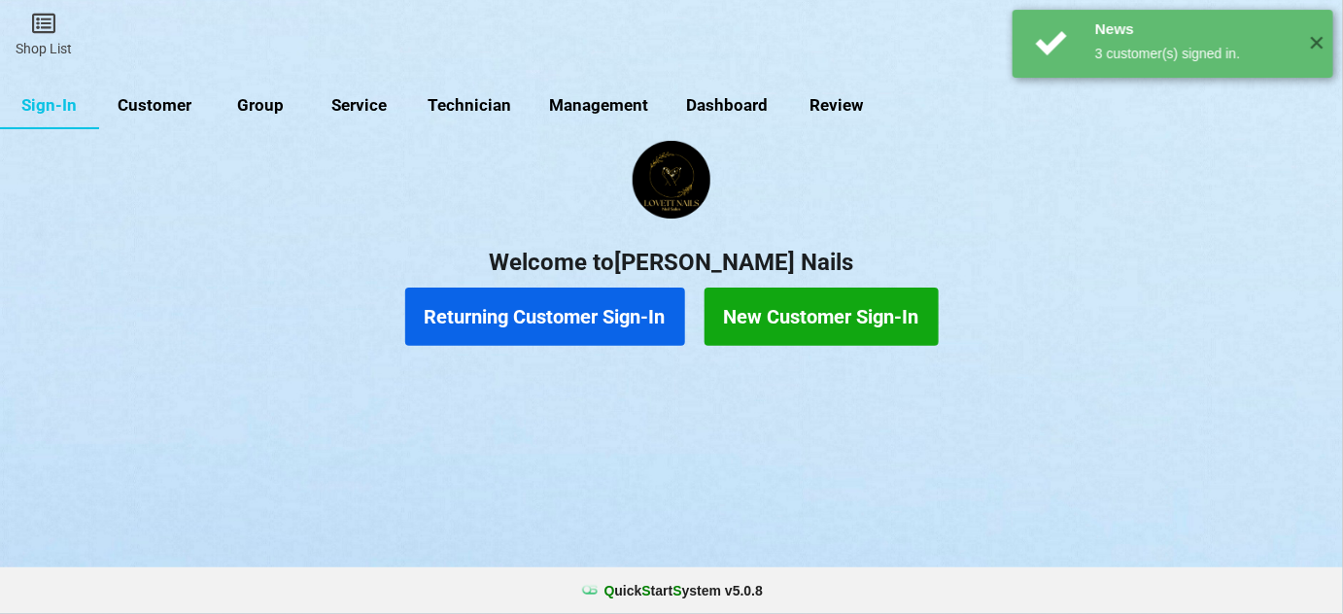
select select "25"
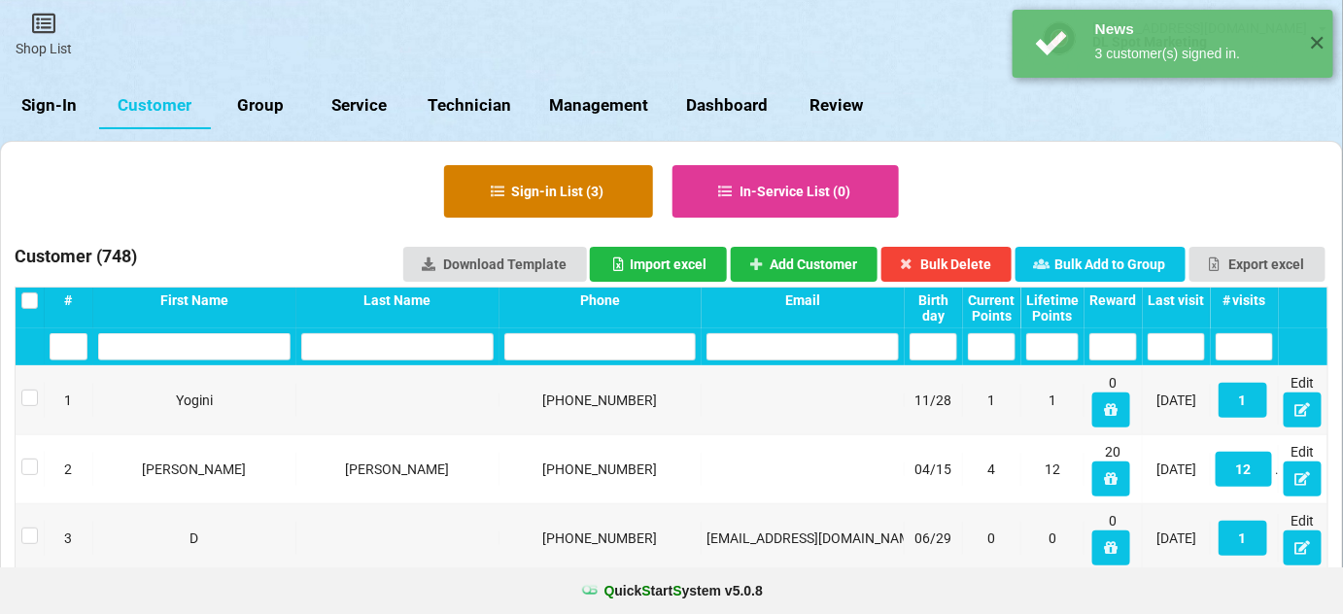
click at [585, 198] on button "Sign-in List ( 3 )" at bounding box center [548, 191] width 209 height 52
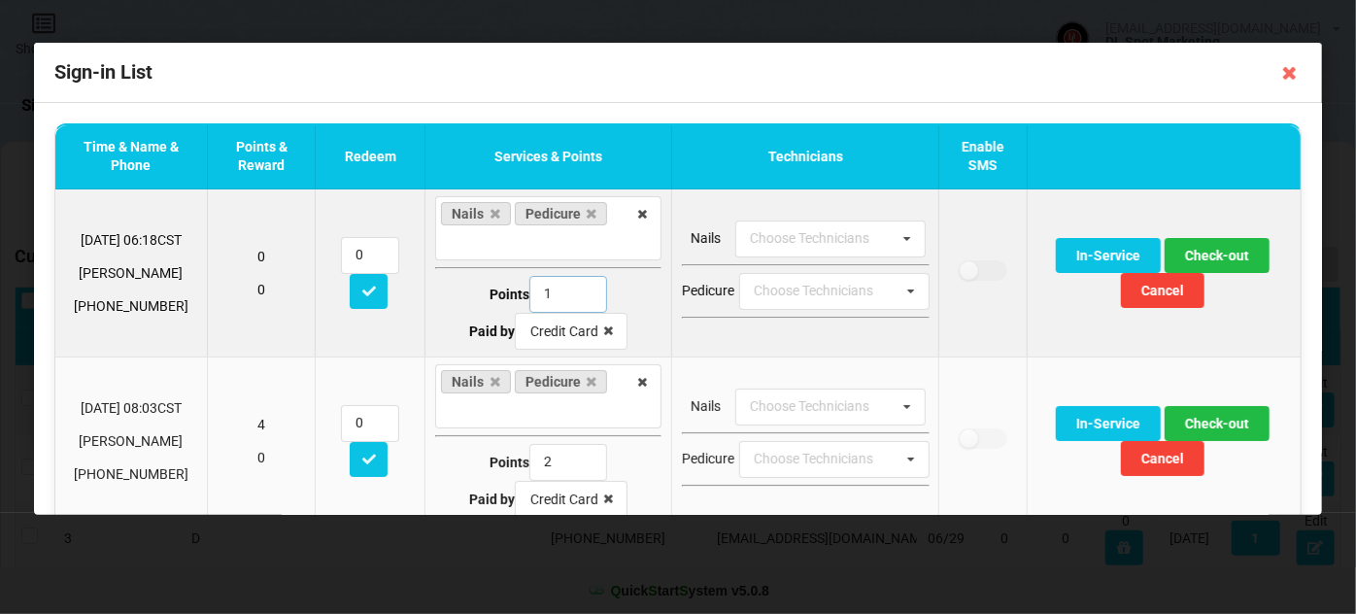
type input "1"
click at [577, 299] on input "1" at bounding box center [568, 294] width 78 height 37
click at [1217, 256] on button "Check-out" at bounding box center [1217, 255] width 105 height 35
type input "1"
click at [580, 297] on input "1" at bounding box center [568, 294] width 78 height 37
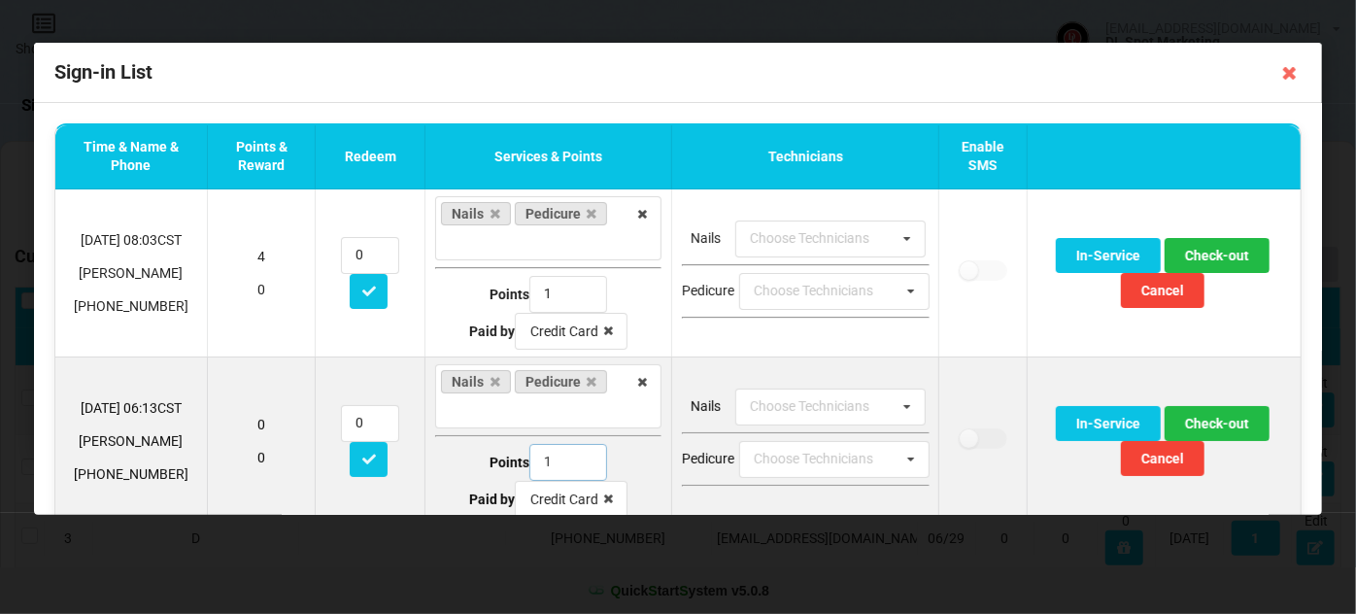
type input "1"
click at [575, 463] on input "1" at bounding box center [568, 462] width 78 height 37
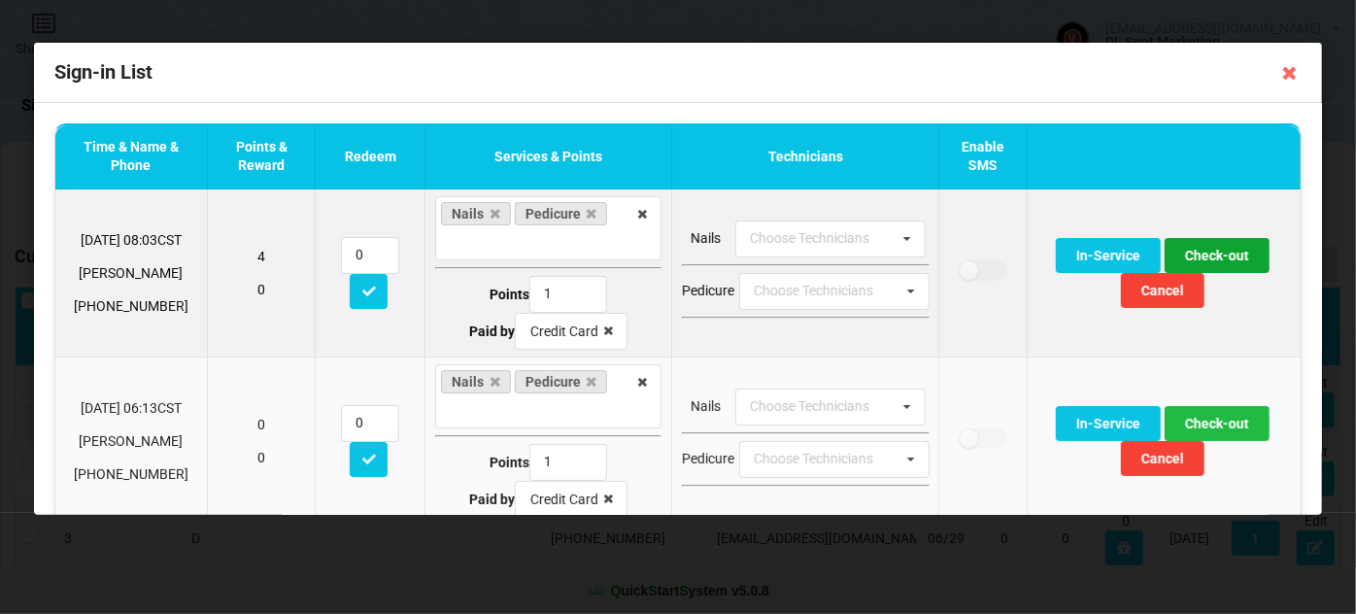
click at [1219, 253] on button "Check-out" at bounding box center [1217, 255] width 105 height 35
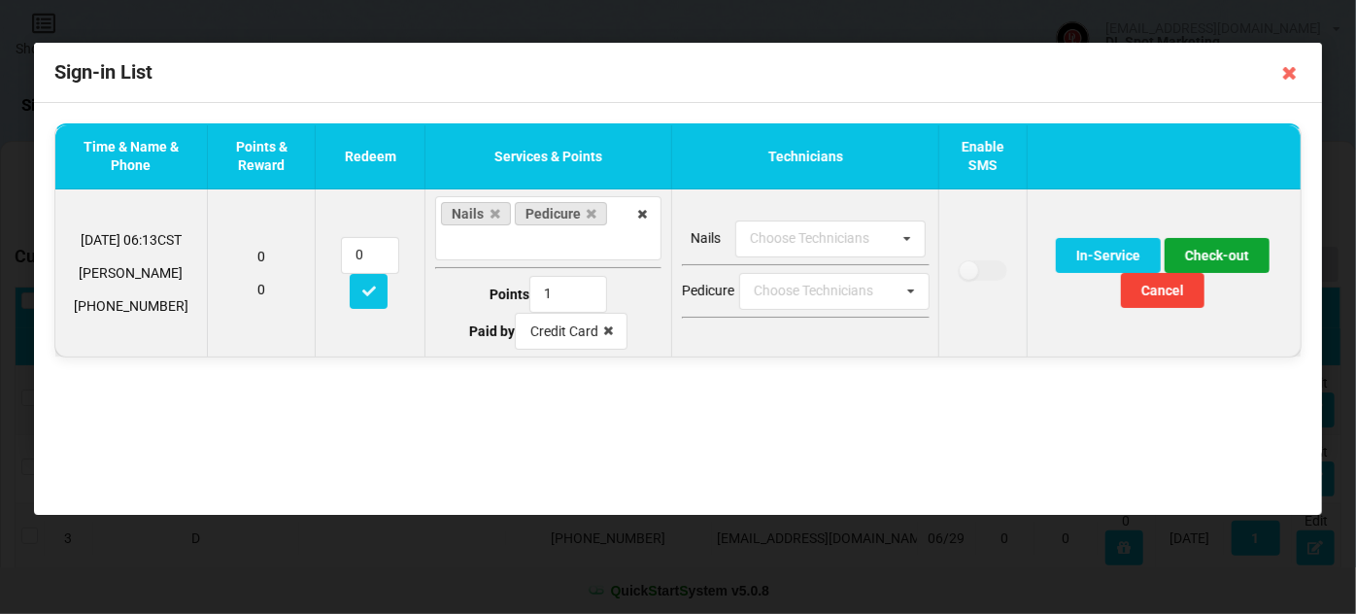
click at [1217, 253] on button "Check-out" at bounding box center [1217, 255] width 105 height 35
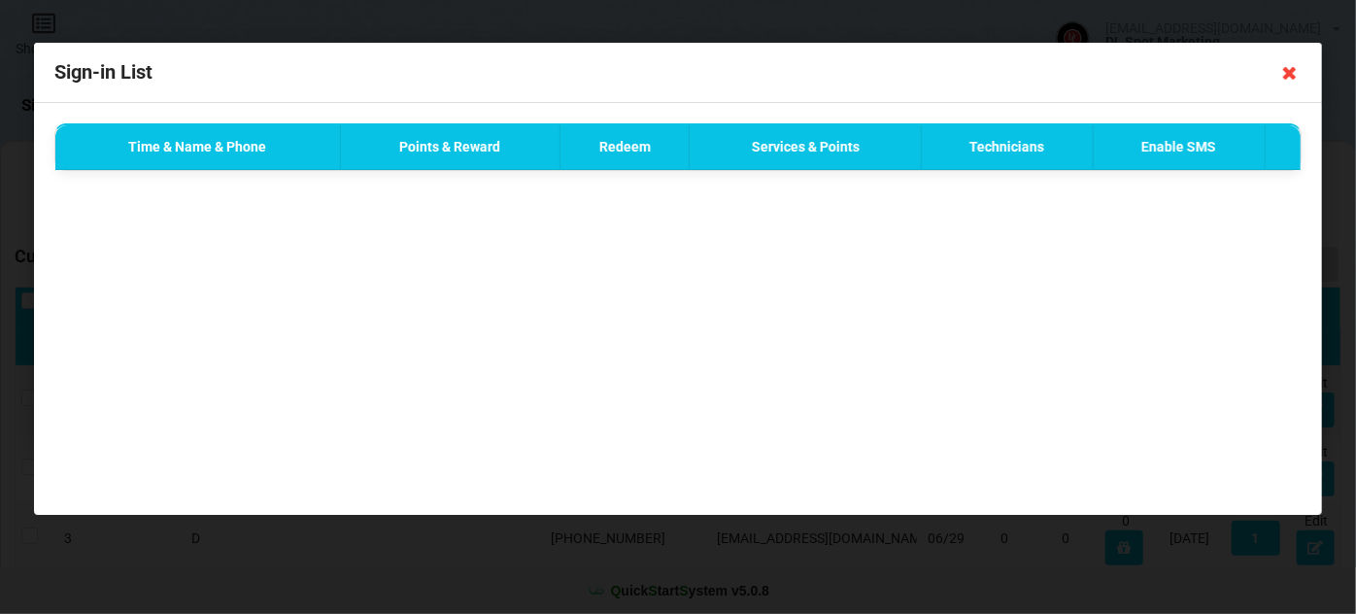
click at [1290, 76] on icon at bounding box center [1290, 72] width 31 height 31
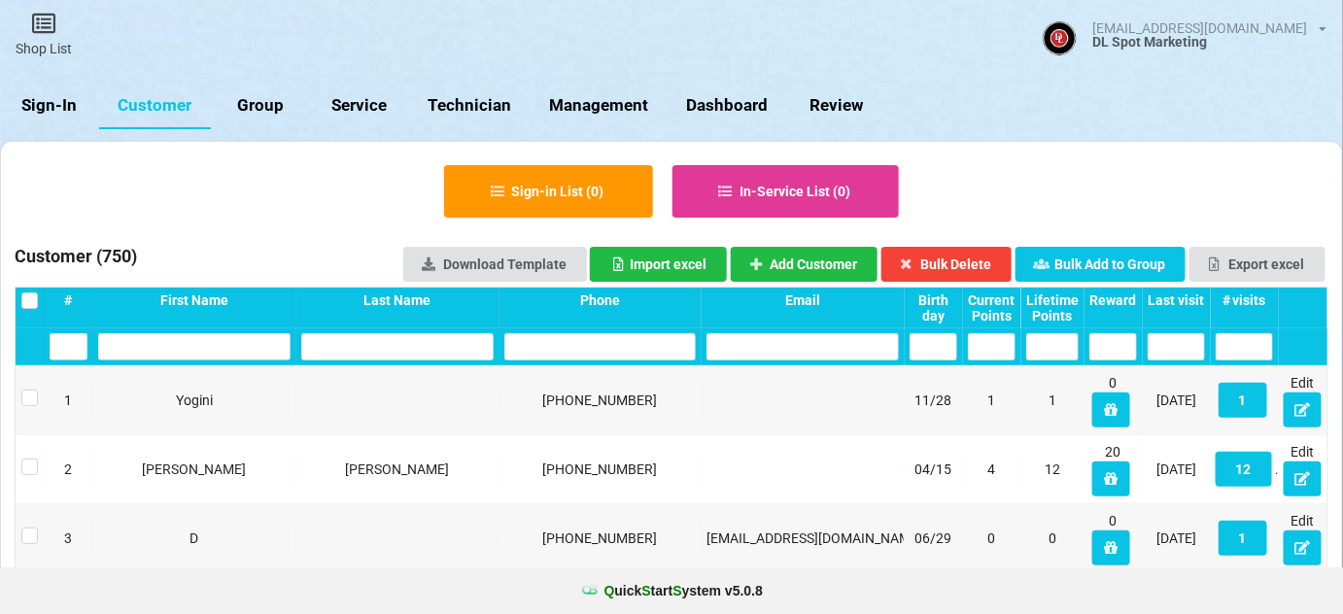
click at [852, 100] on link "Review" at bounding box center [835, 106] width 99 height 47
select select "25"
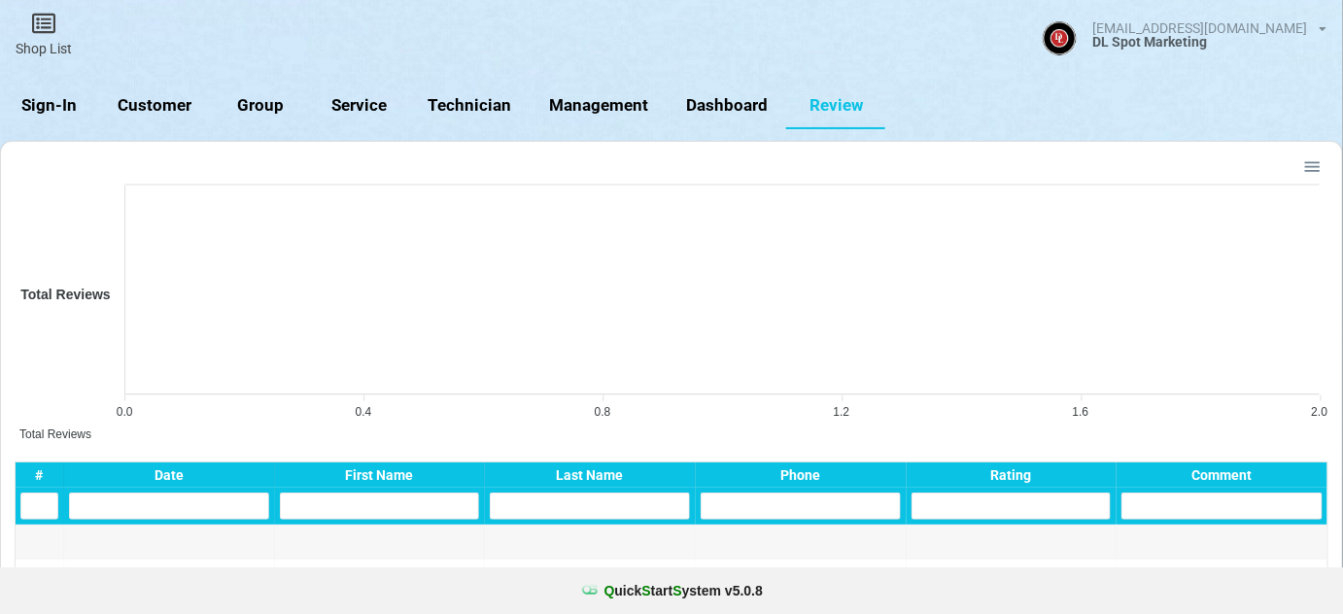
drag, startPoint x: 44, startPoint y: 103, endPoint x: 51, endPoint y: 75, distance: 29.0
click at [44, 100] on link "Sign-In" at bounding box center [49, 106] width 99 height 47
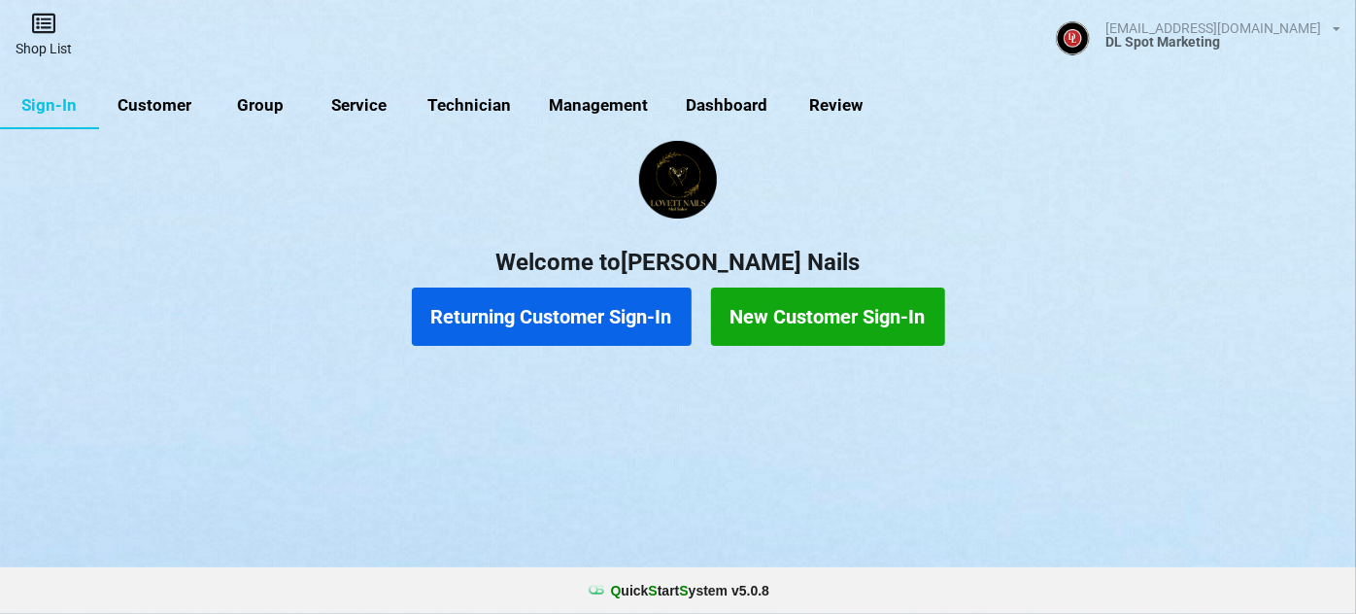
click at [38, 39] on link "Shop List" at bounding box center [43, 34] width 87 height 69
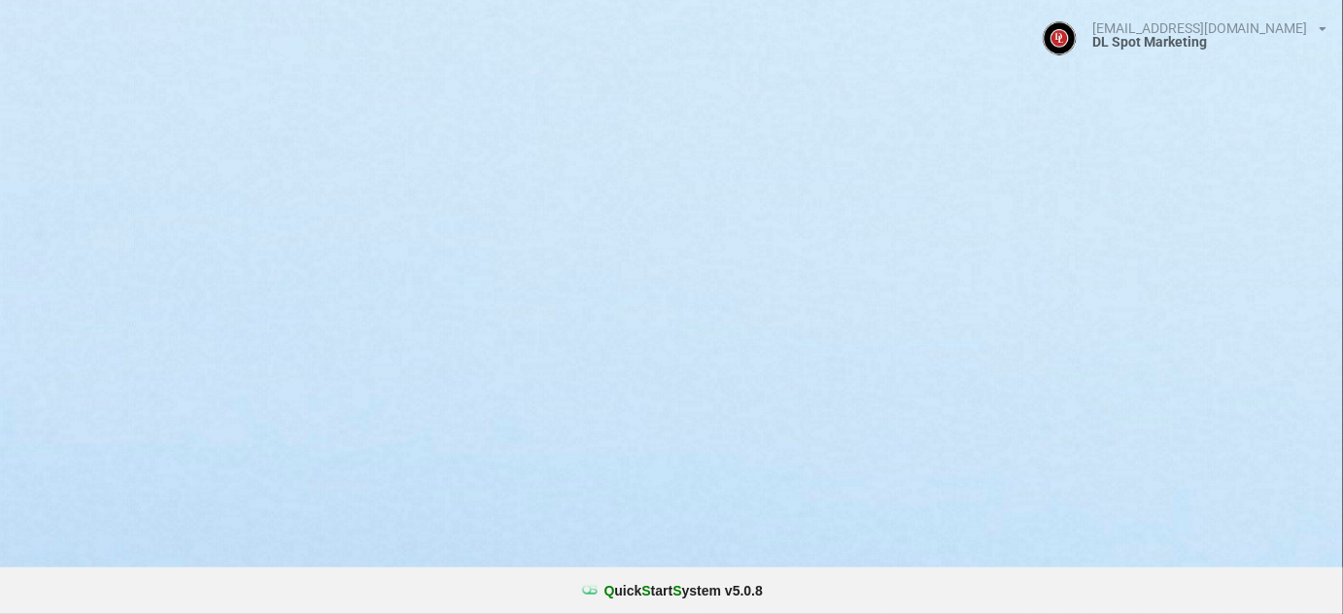
select select "25"
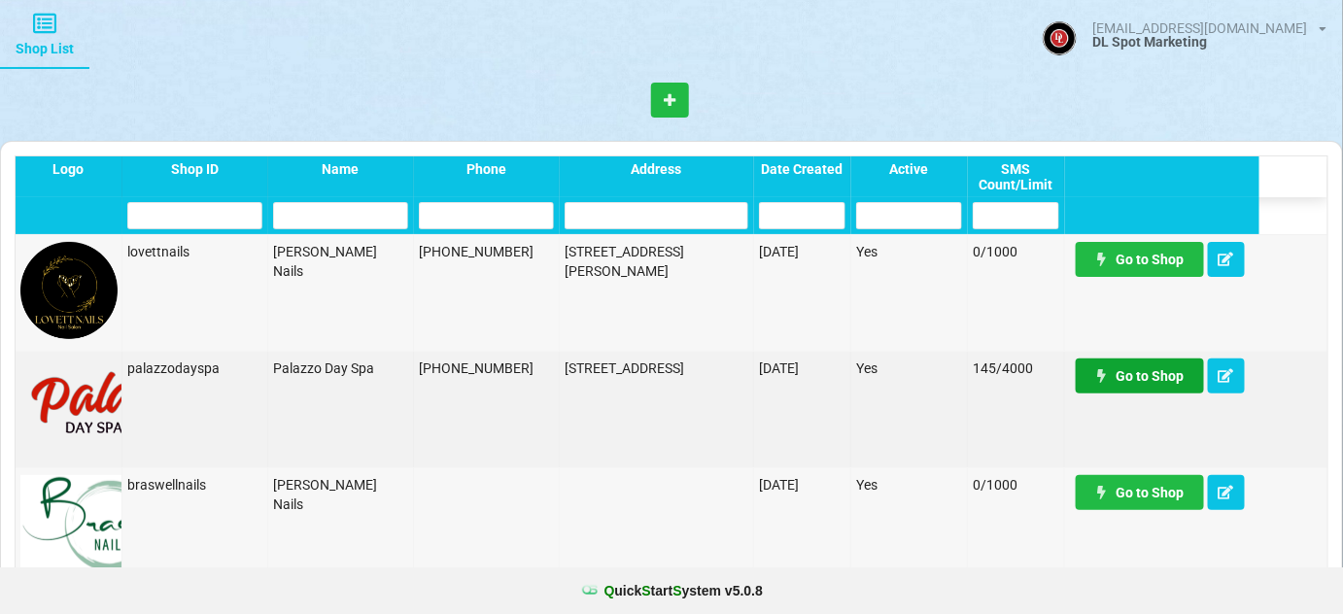
click at [1148, 380] on link "Go to Shop" at bounding box center [1139, 375] width 128 height 35
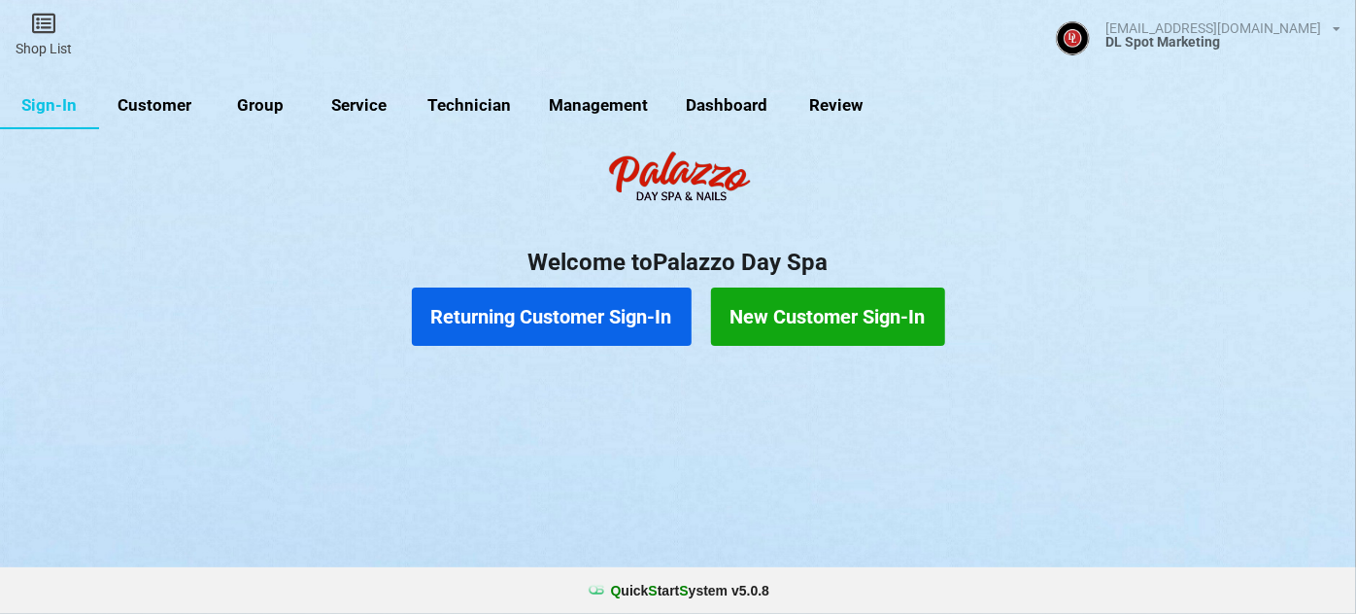
click at [836, 113] on link "Review" at bounding box center [813, 133] width 85 height 41
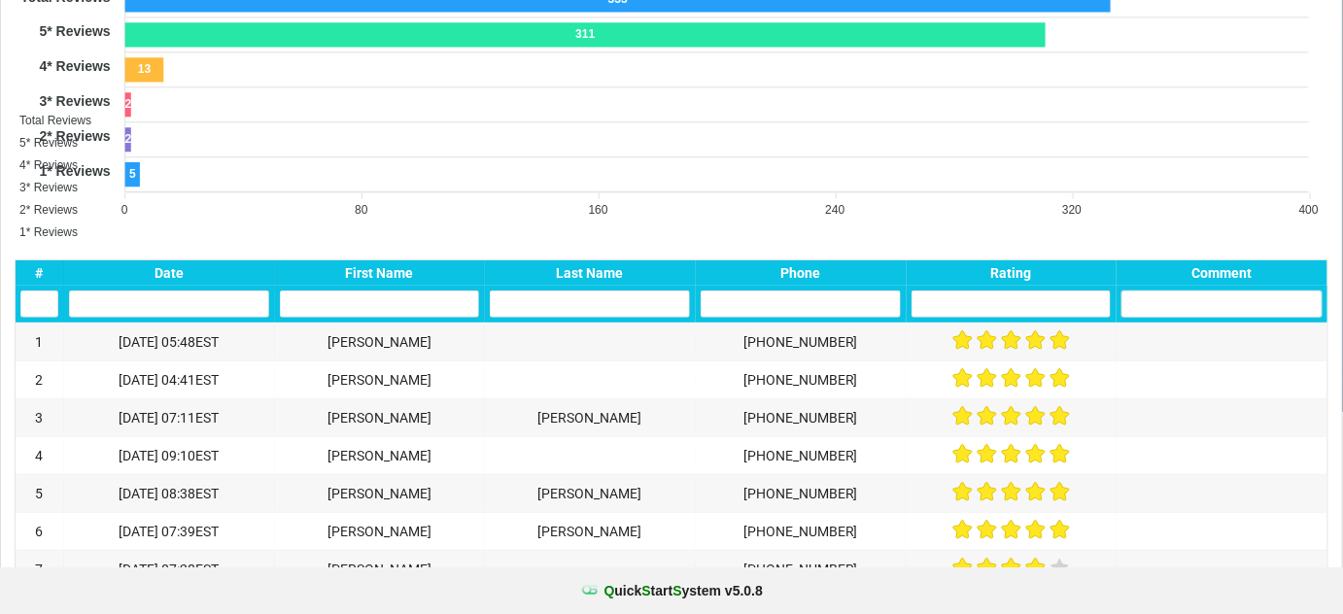
scroll to position [353, 0]
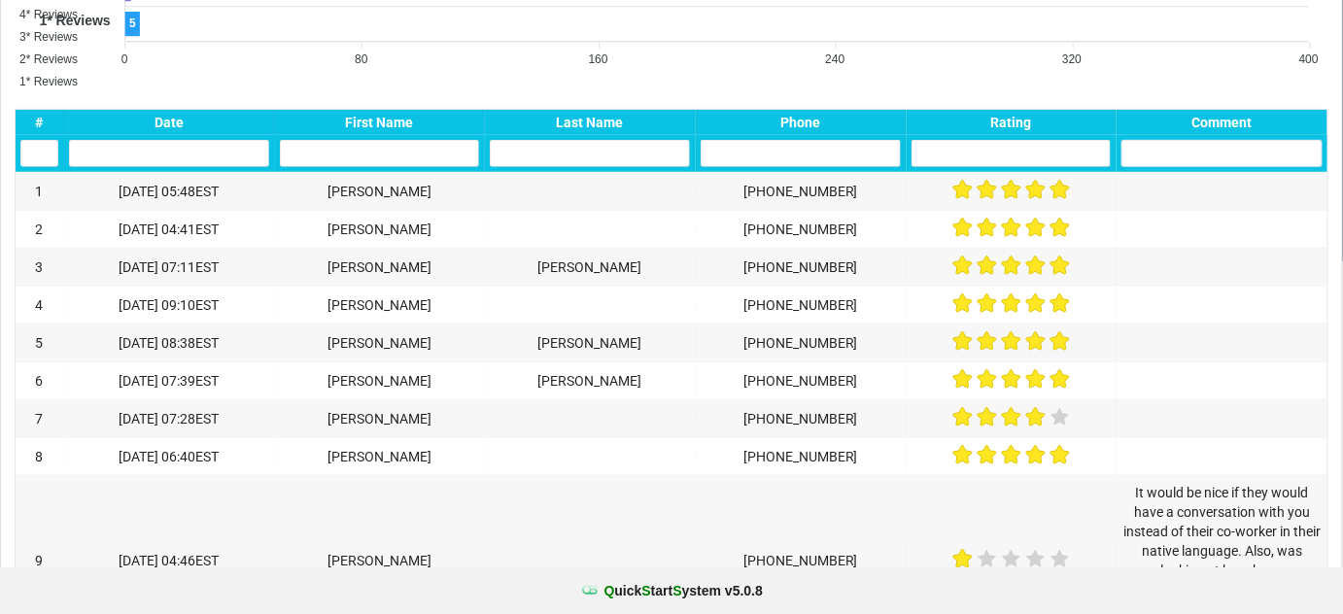
click at [78, 82] on span "1* Reviews" at bounding box center [48, 82] width 58 height 14
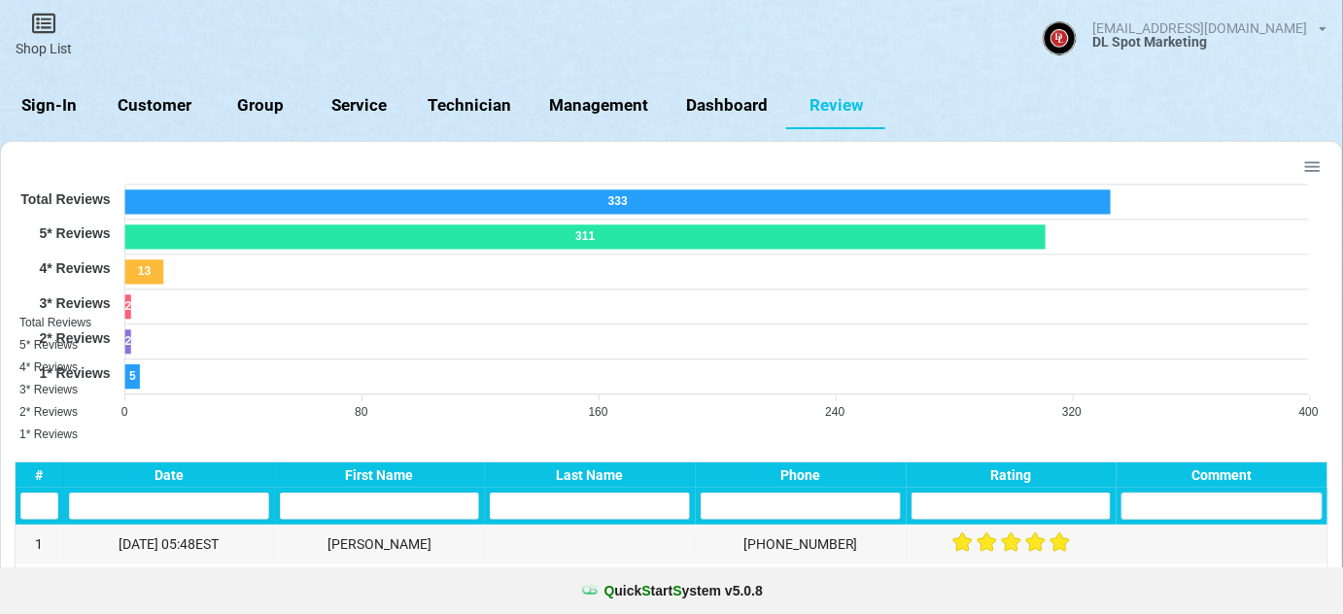
click at [78, 427] on span "1* Reviews" at bounding box center [48, 434] width 58 height 14
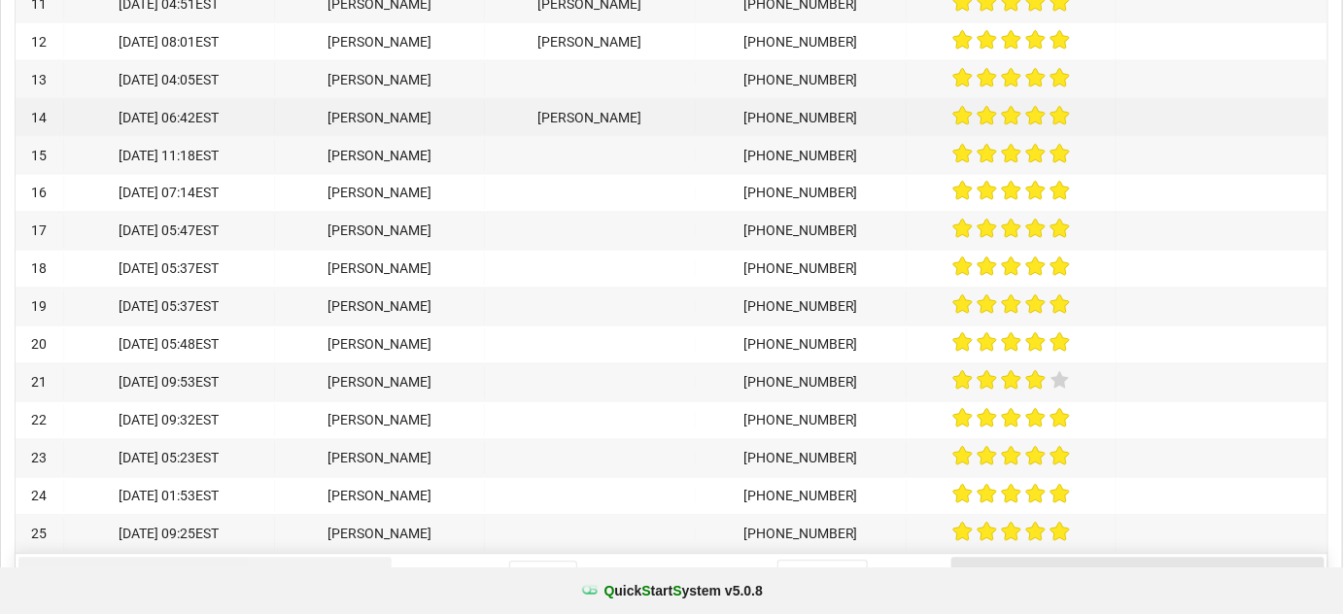
scroll to position [1077, 0]
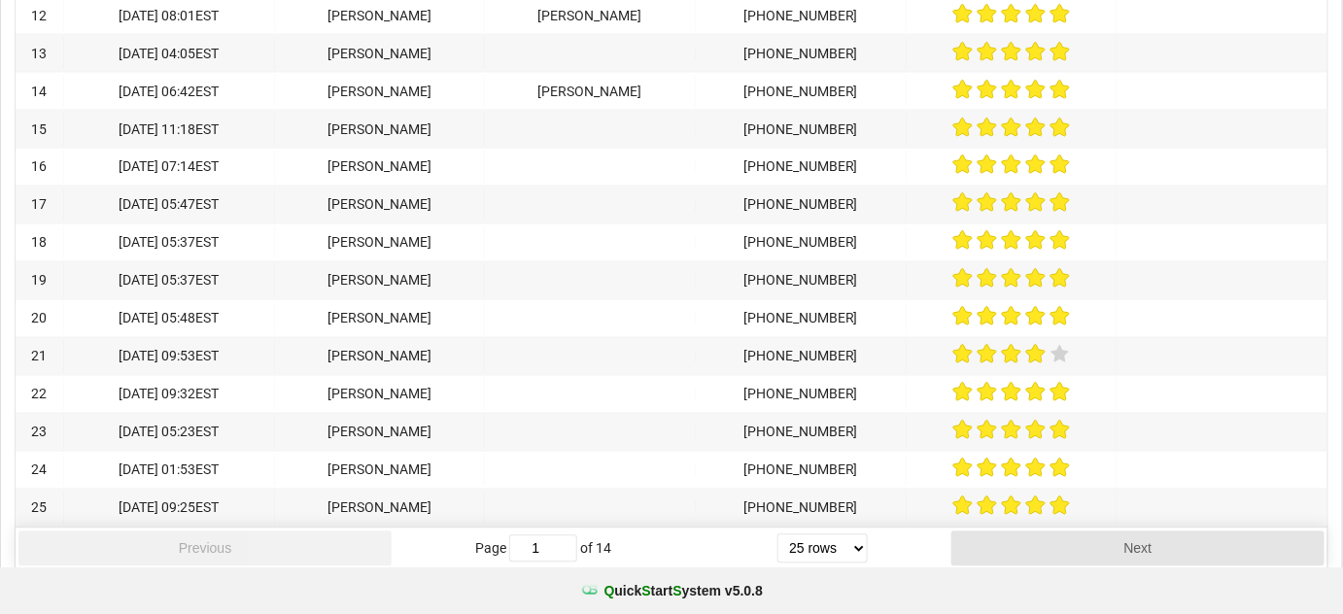
click at [857, 534] on select "5 rows 10 rows 20 rows 25 rows 50 rows 100 rows" at bounding box center [822, 548] width 90 height 29
select select "100"
click at [765, 580] on select "5 rows 10 rows 20 rows 25 rows 50 rows 100 rows" at bounding box center [743, 573] width 43 height 14
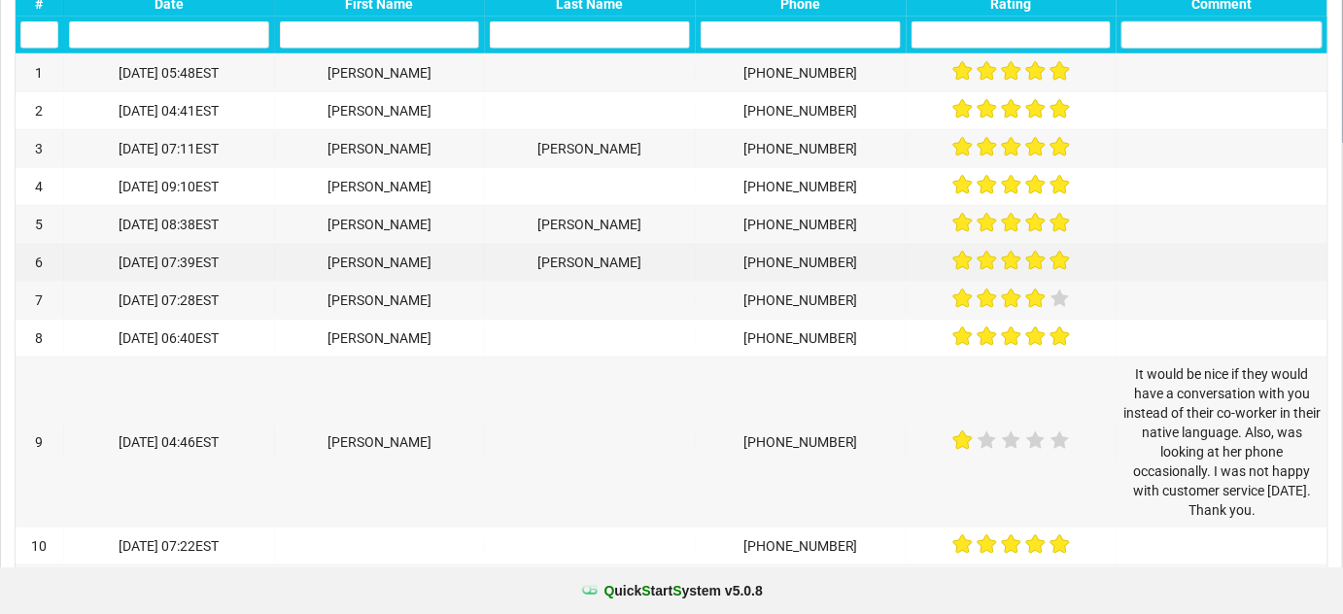
scroll to position [118, 0]
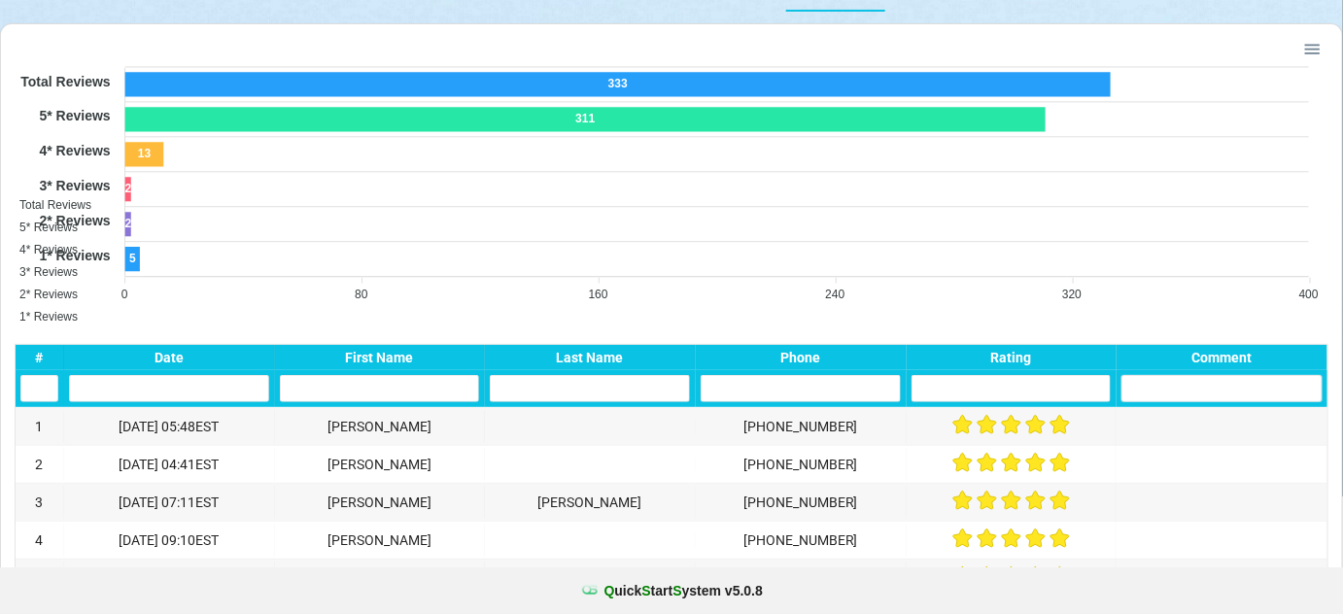
click at [1021, 359] on div "Rating" at bounding box center [1009, 358] width 199 height 16
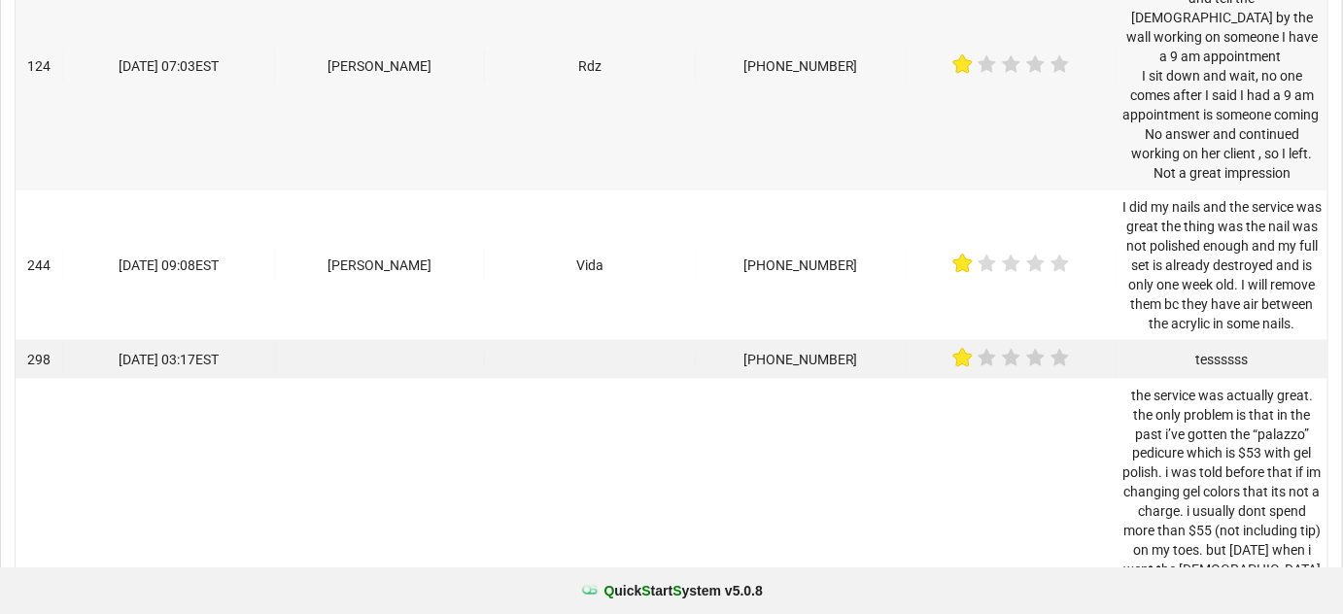
scroll to position [824, 0]
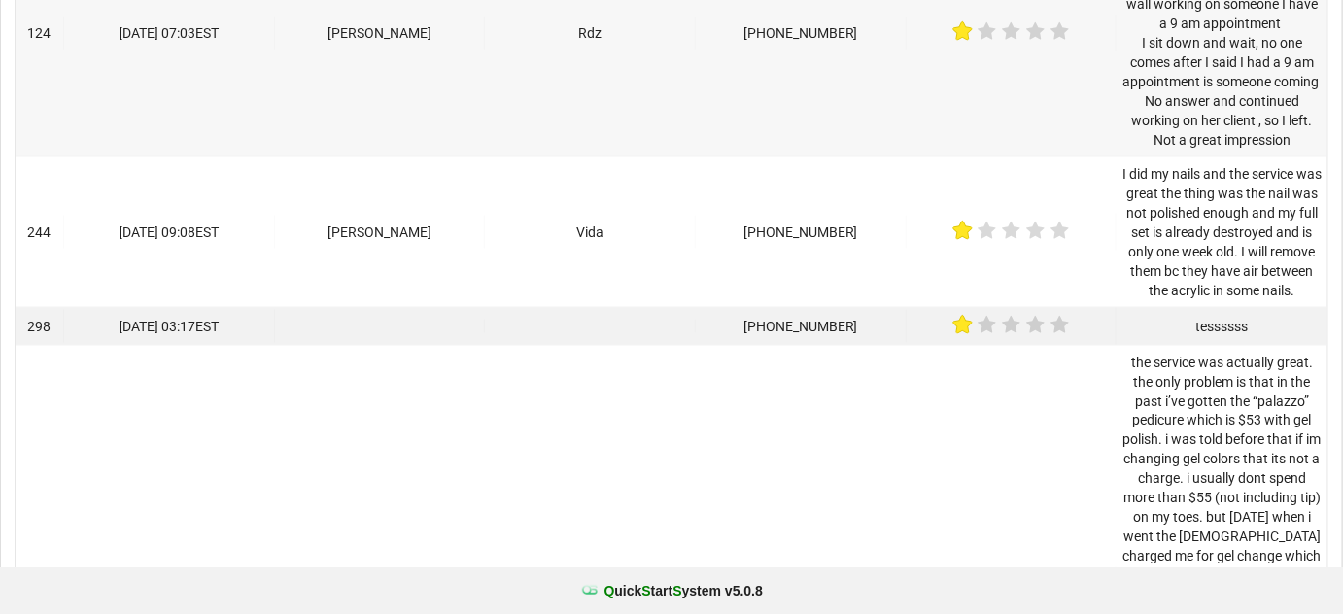
click at [703, 349] on div "tessssss" at bounding box center [699, 349] width 10 height 1
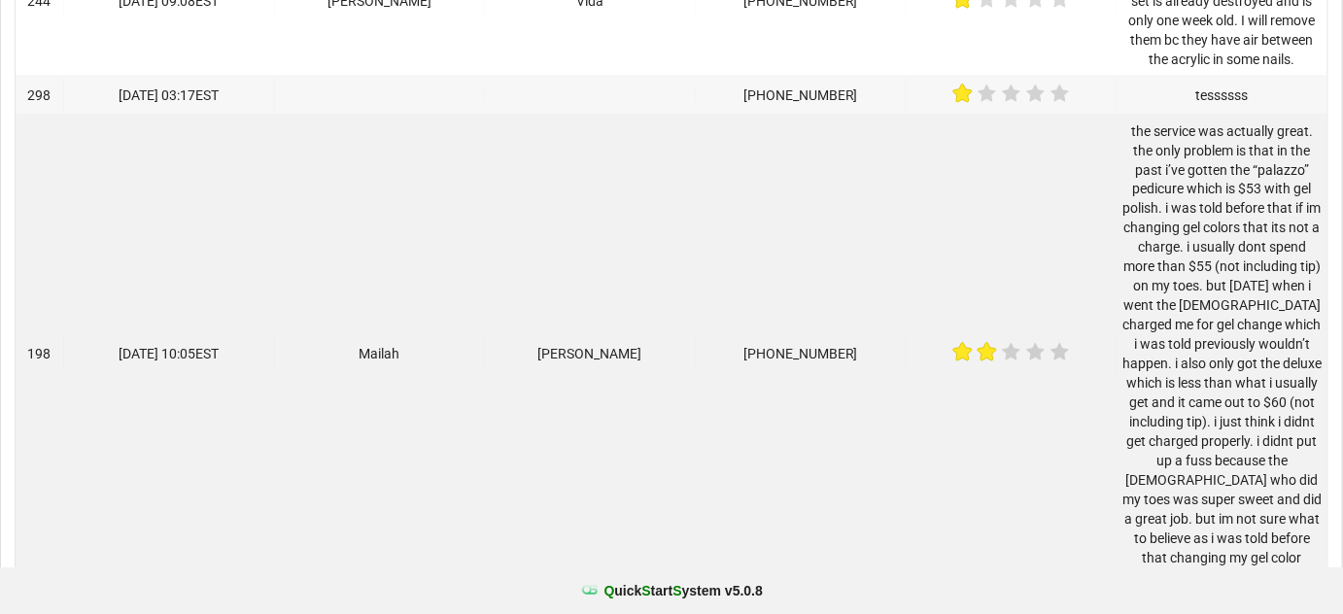
scroll to position [1059, 0]
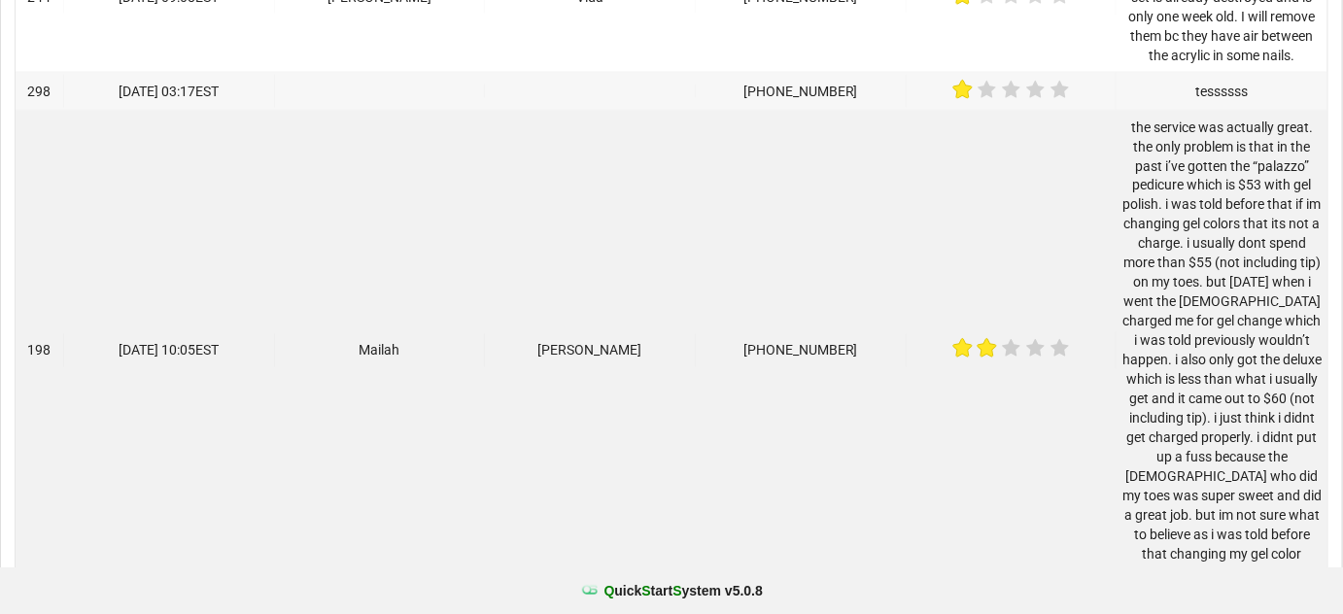
click at [1185, 215] on div "the service was actually great. the only problem is that in the past i’ve gotte…" at bounding box center [1185, 275] width 188 height 434
click at [1179, 253] on div "the service was actually great. the only problem is that in the past i’ve gotte…" at bounding box center [1221, 351] width 201 height 466
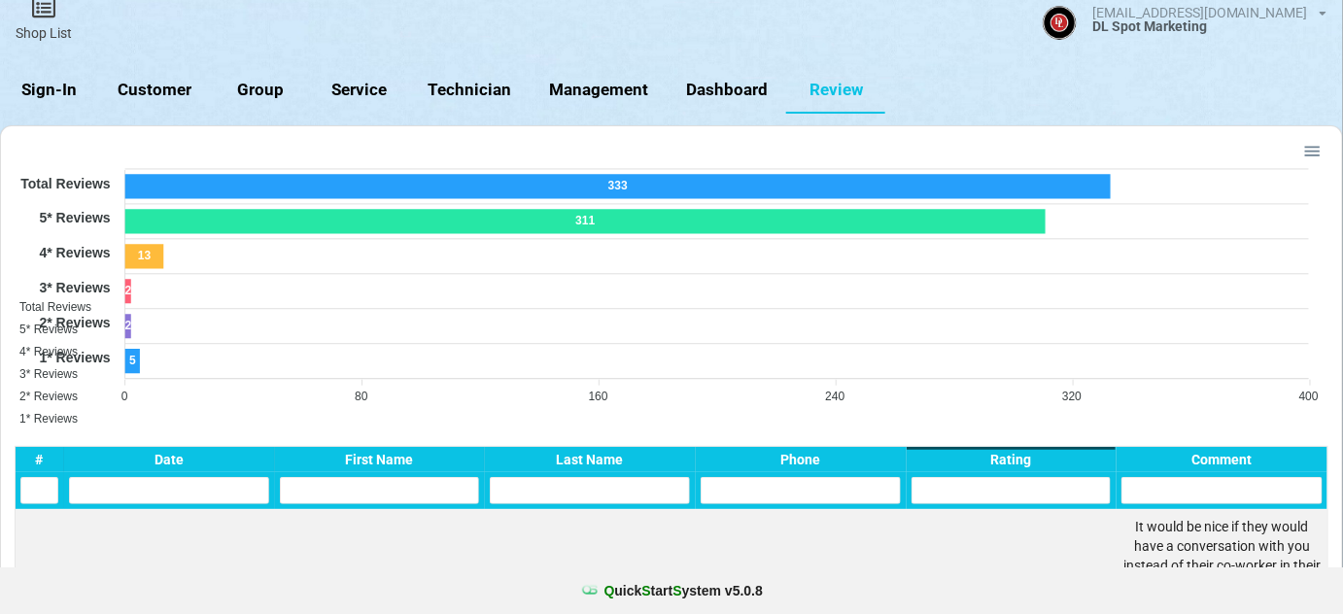
scroll to position [0, 0]
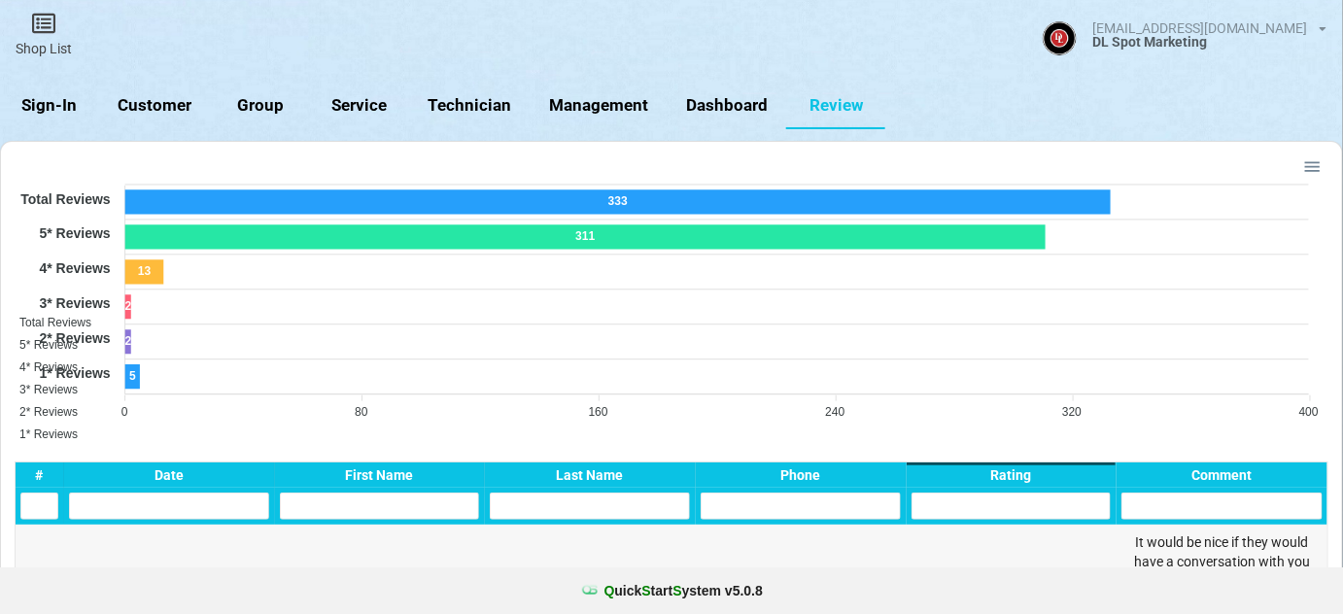
click at [832, 109] on link "Review" at bounding box center [835, 106] width 99 height 47
click at [1290, 165] on div at bounding box center [1283, 171] width 16 height 16
click at [1311, 165] on div at bounding box center [1311, 165] width 17 height 17
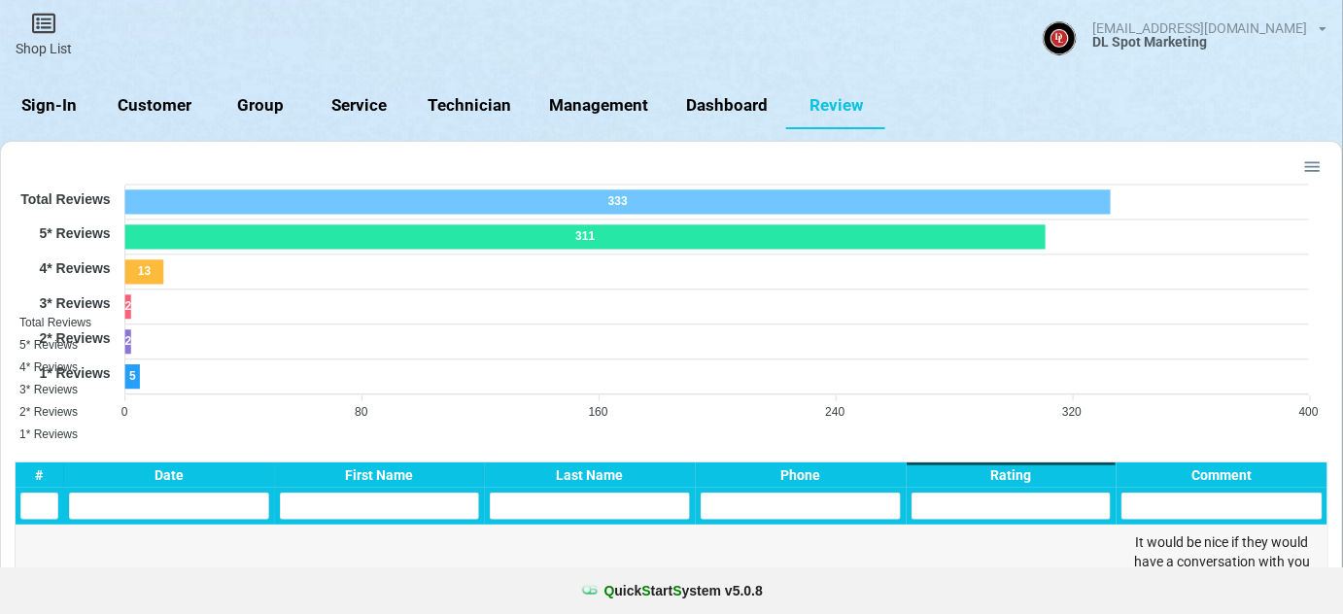
scroll to position [118, 0]
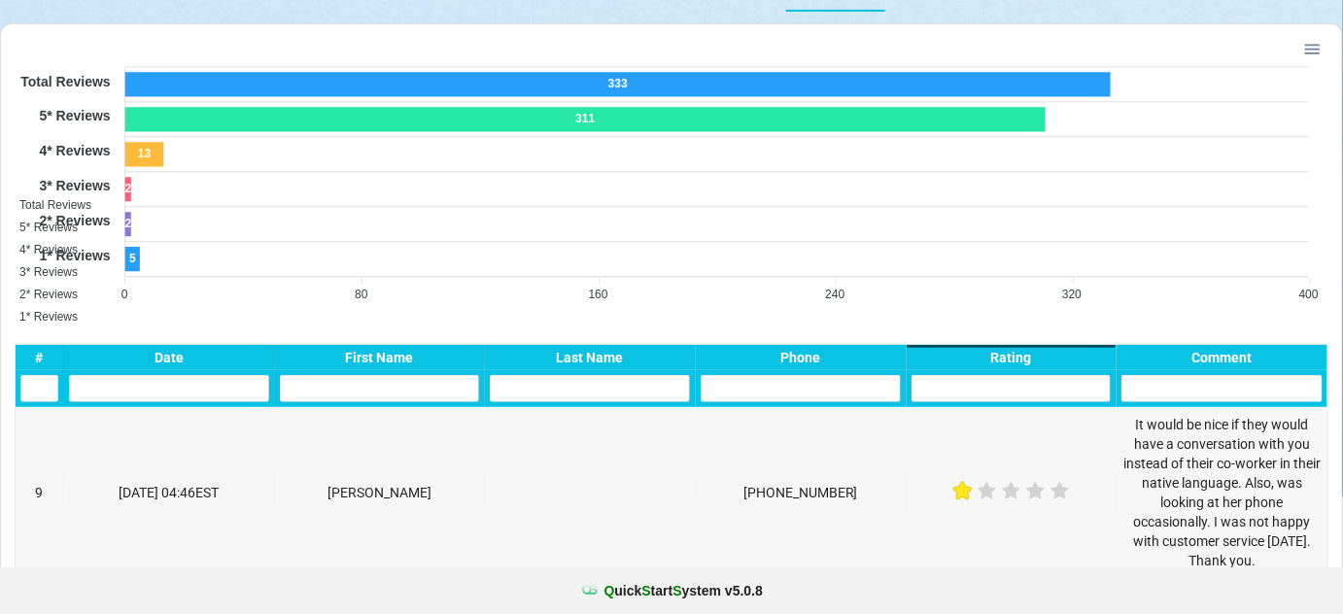
click at [91, 212] on span "Total Reviews" at bounding box center [55, 205] width 72 height 14
click at [78, 234] on span "5* Reviews" at bounding box center [48, 228] width 58 height 14
click at [98, 358] on span "4* Reviews" at bounding box center [70, 365] width 56 height 14
click at [78, 279] on span "3* Reviews" at bounding box center [48, 272] width 58 height 14
click at [78, 301] on span "2* Reviews" at bounding box center [48, 295] width 58 height 14
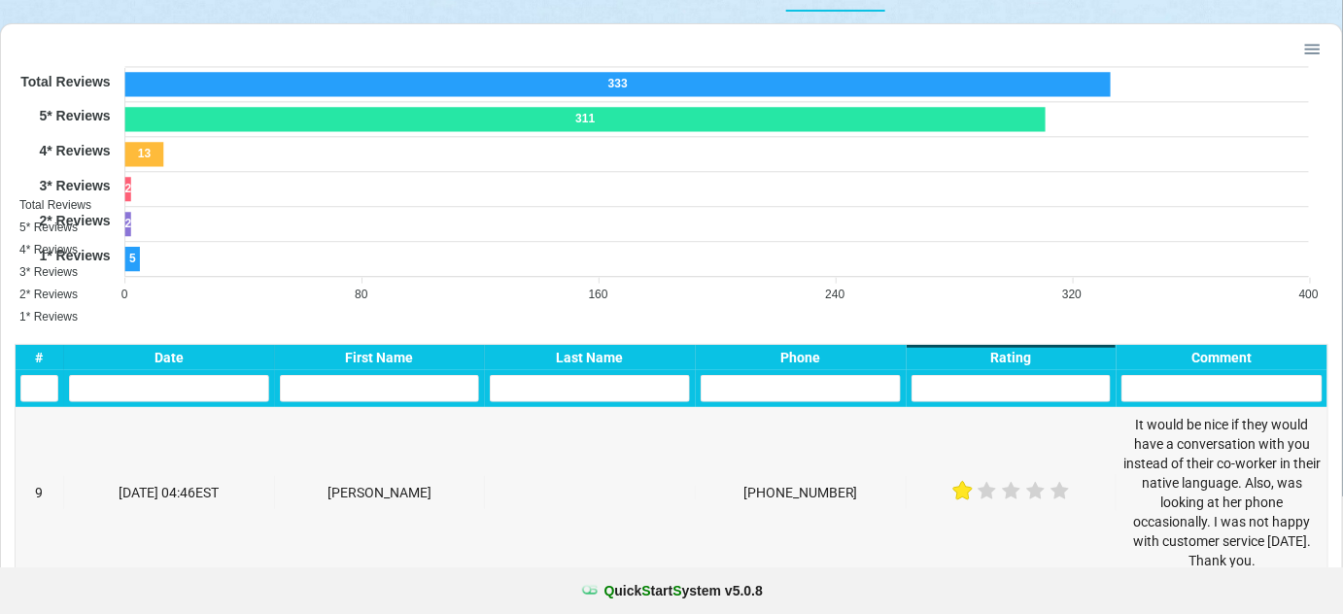
click at [78, 317] on span "1* Reviews" at bounding box center [48, 317] width 58 height 14
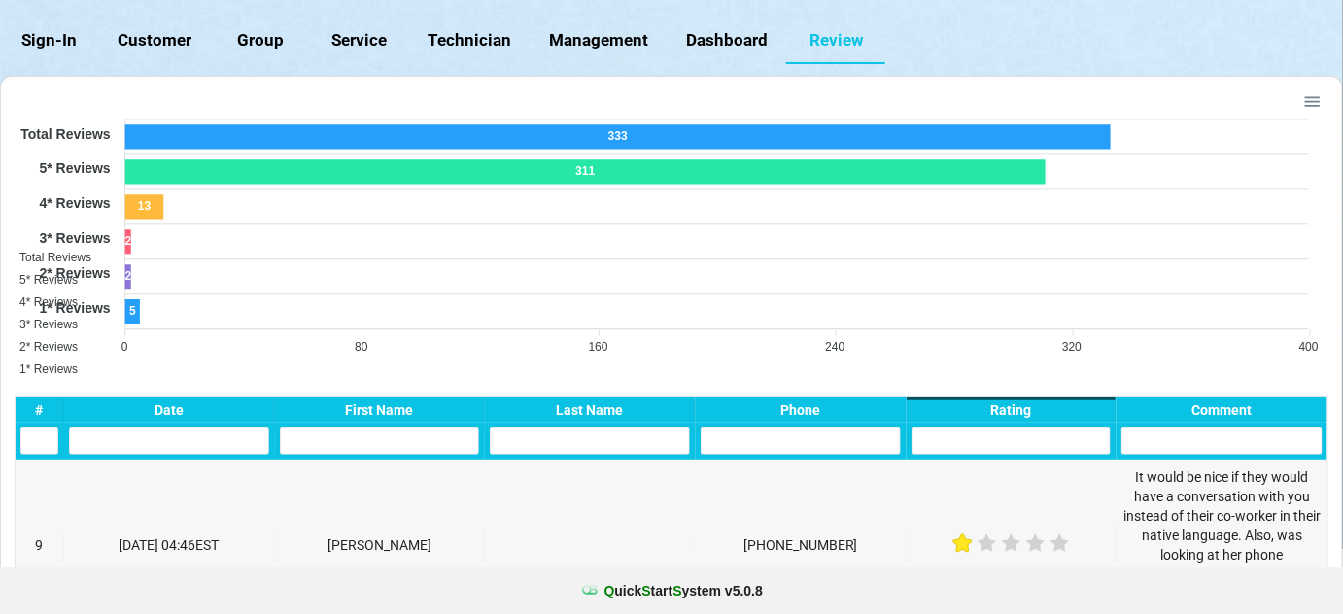
scroll to position [0, 0]
